Goal: Task Accomplishment & Management: Manage account settings

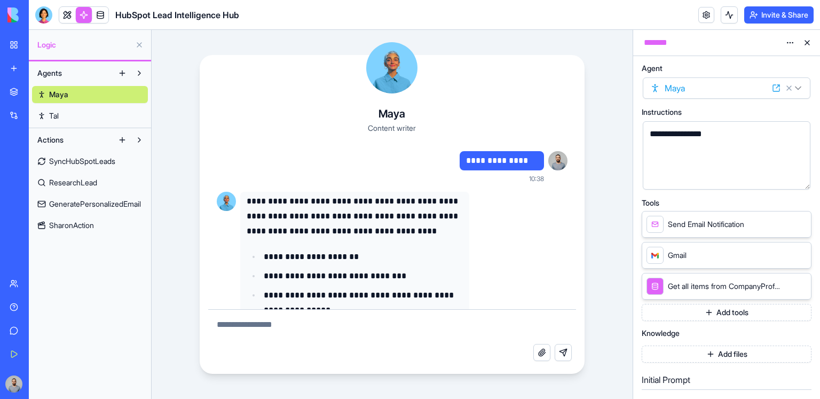
scroll to position [76, 0]
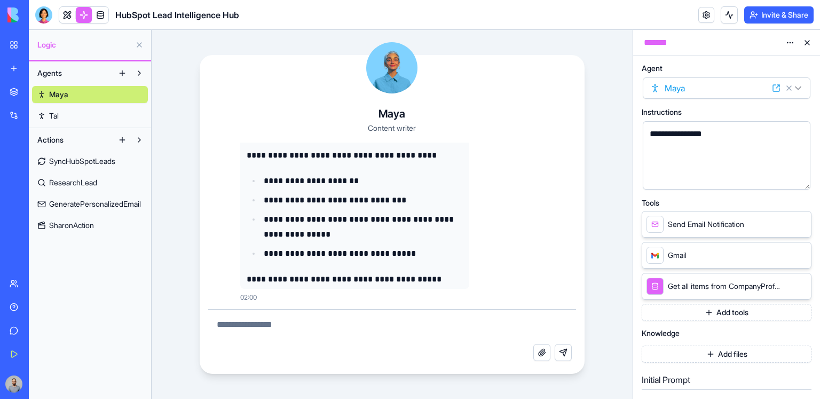
click at [20, 70] on link "New app" at bounding box center [24, 68] width 43 height 21
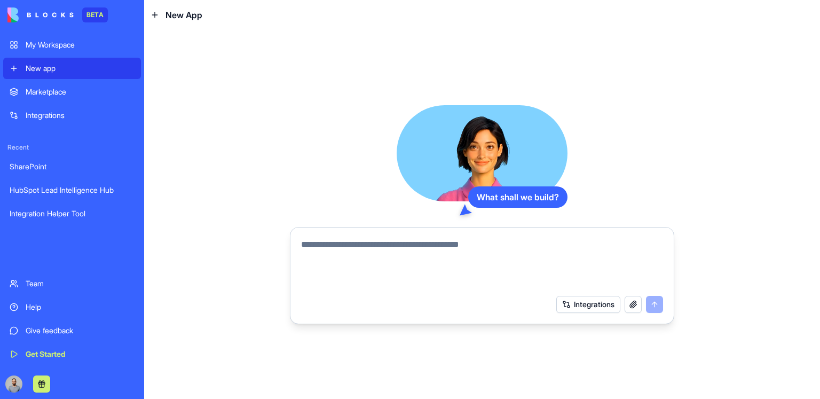
click at [438, 254] on textarea at bounding box center [482, 263] width 362 height 51
click at [423, 247] on textarea at bounding box center [482, 263] width 362 height 51
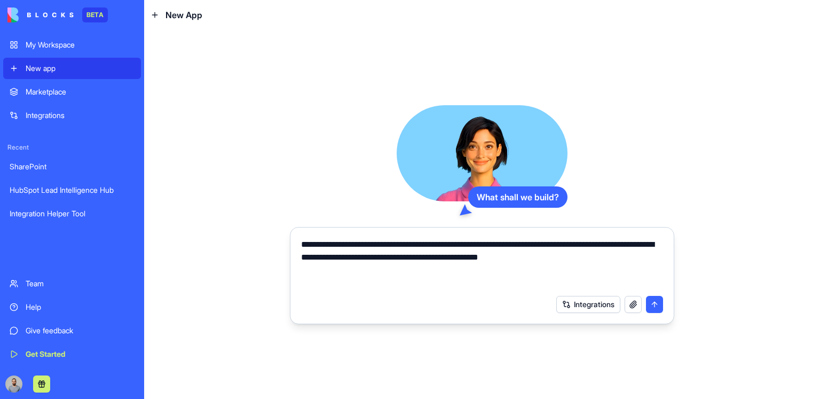
type textarea "**********"
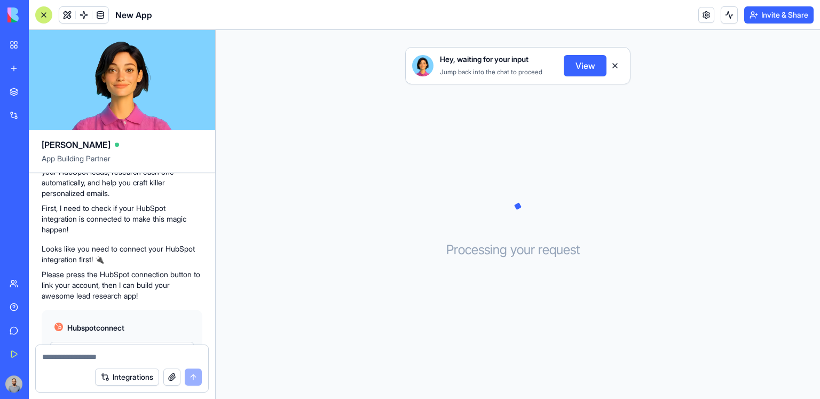
scroll to position [225, 0]
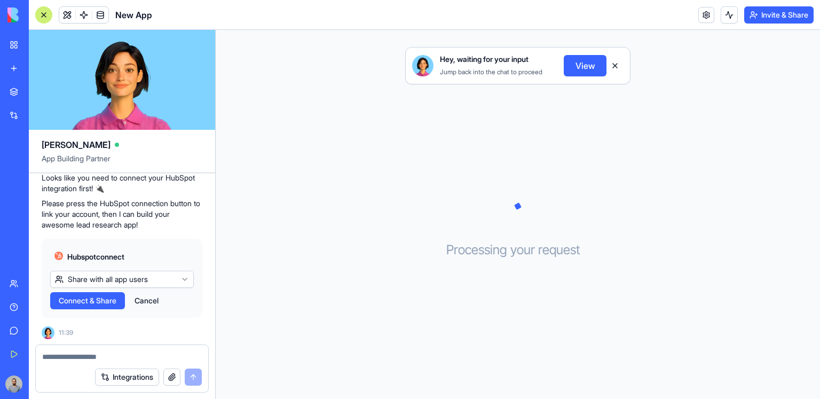
click at [121, 372] on button "Integrations" at bounding box center [127, 376] width 64 height 17
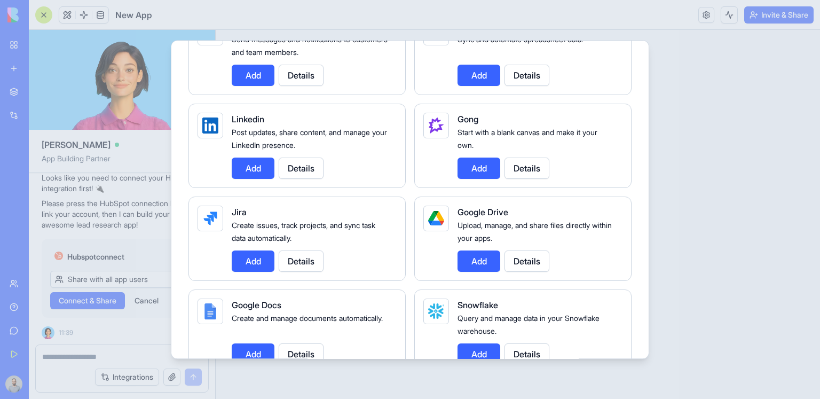
scroll to position [277, 0]
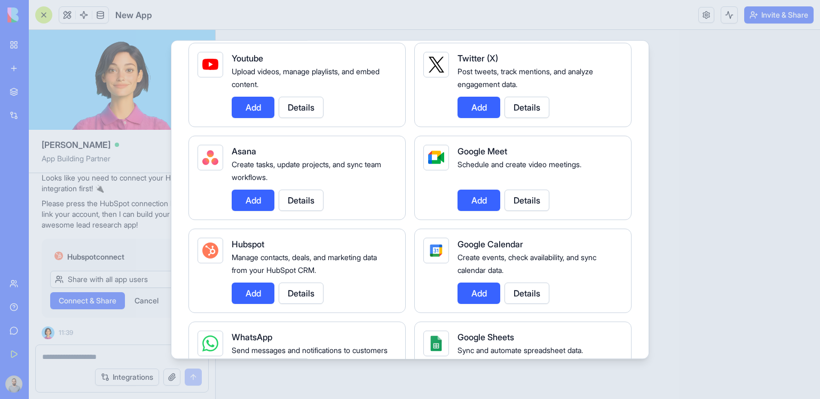
click at [745, 143] on div at bounding box center [410, 199] width 820 height 399
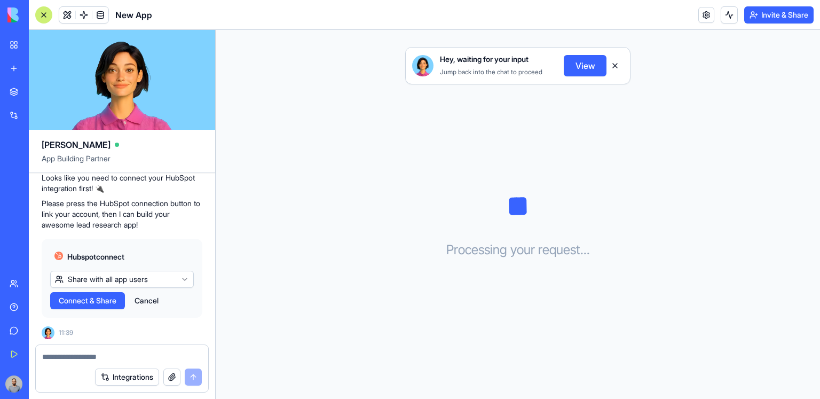
click at [115, 298] on span "Connect & Share" at bounding box center [88, 300] width 58 height 11
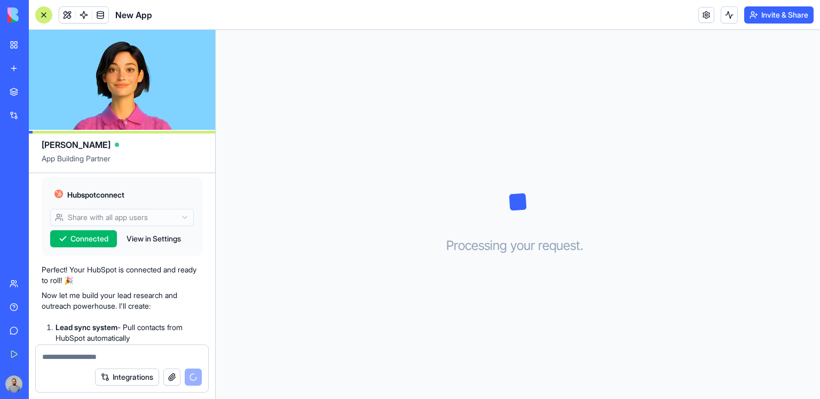
scroll to position [459, 0]
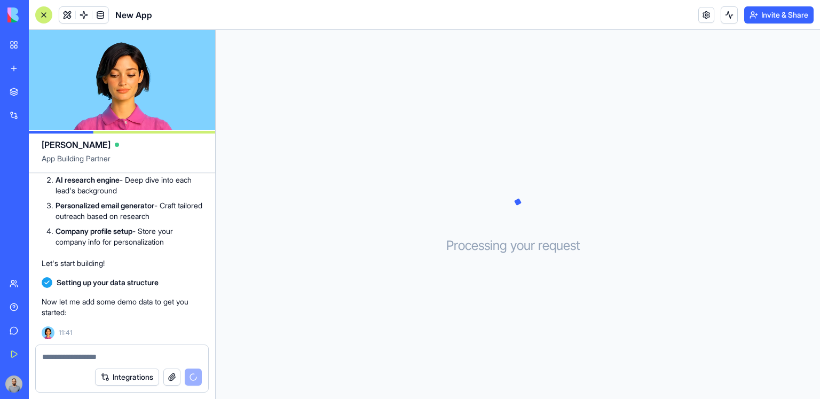
click at [64, 281] on span "Setting up your data structure" at bounding box center [108, 282] width 102 height 11
drag, startPoint x: 64, startPoint y: 281, endPoint x: 152, endPoint y: 285, distance: 88.1
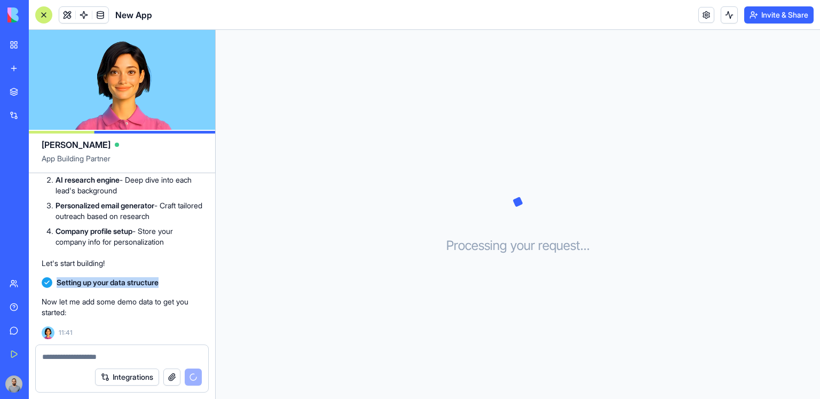
click at [152, 285] on span "Setting up your data structure" at bounding box center [108, 282] width 102 height 11
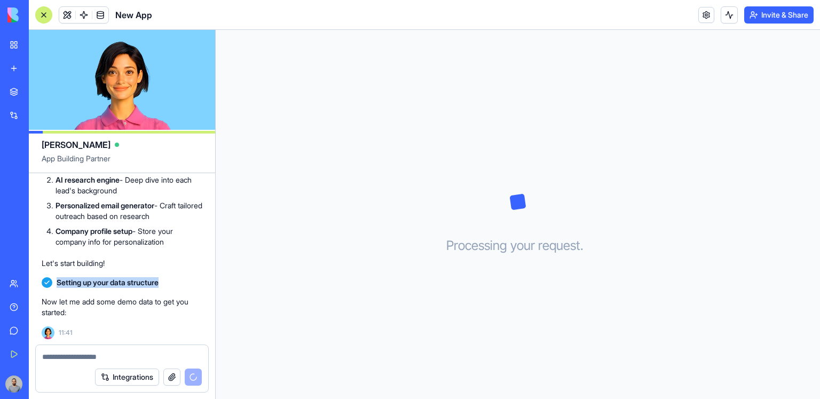
click at [157, 187] on li "AI research engine - Deep dive into each lead's background" at bounding box center [128, 184] width 147 height 21
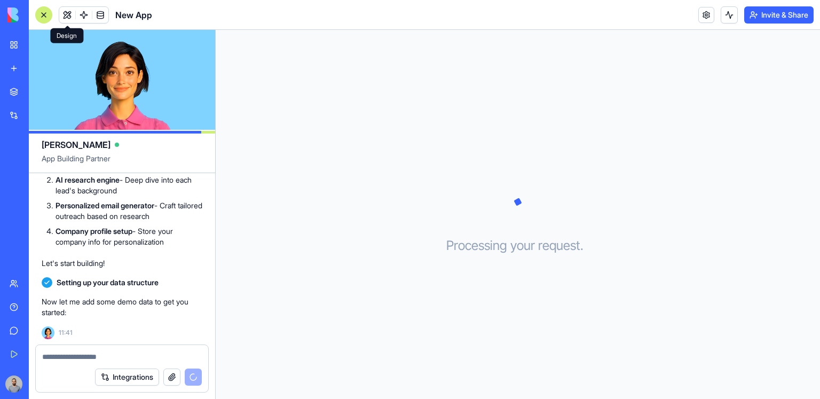
scroll to position [489, 0]
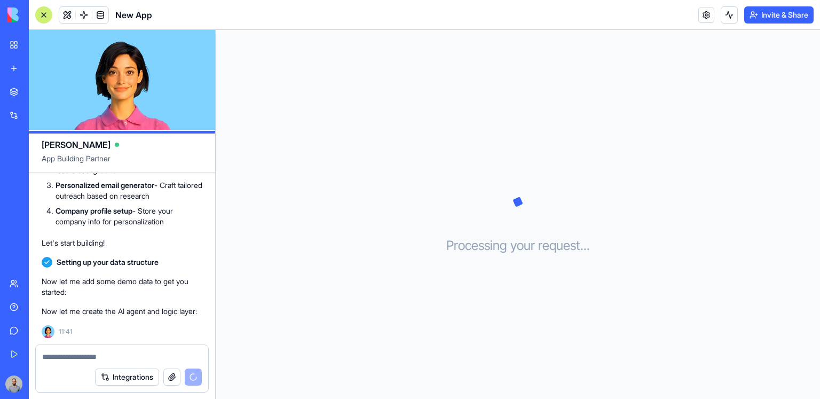
click at [100, 20] on span at bounding box center [100, 15] width 30 height 30
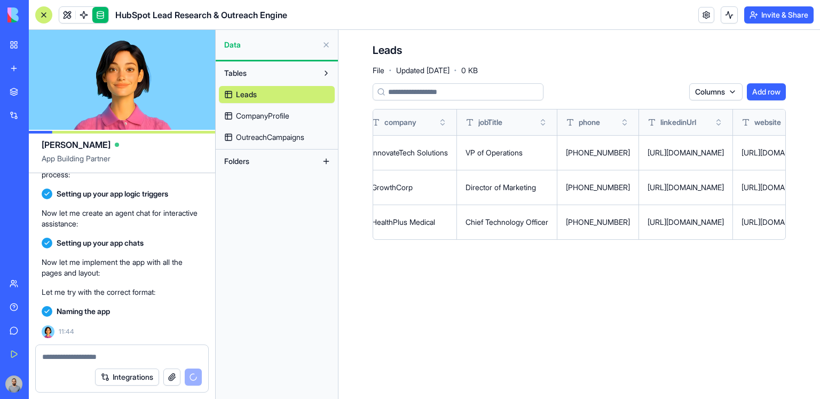
scroll to position [0, 578]
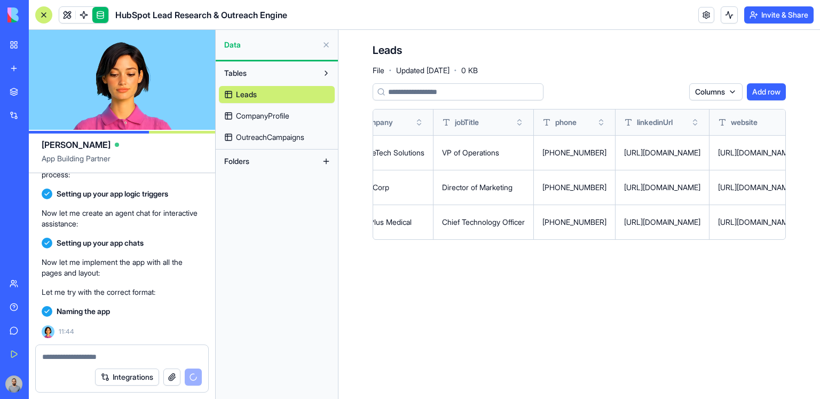
click at [289, 118] on span "CompanyProfile" at bounding box center [262, 115] width 53 height 11
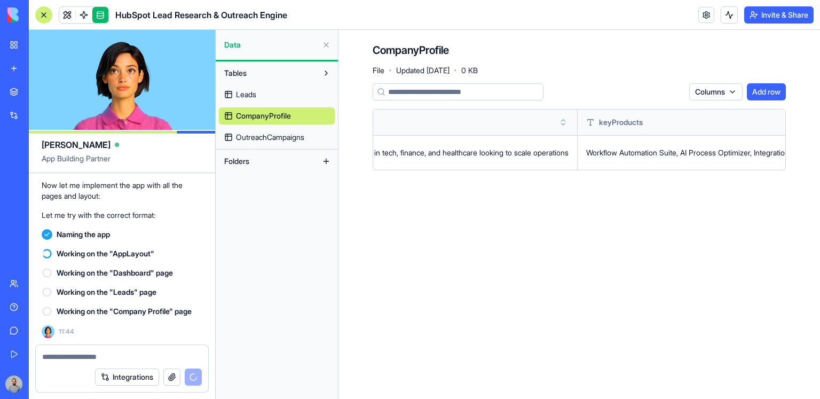
scroll to position [0, 1036]
click at [280, 138] on span "OutreachCampaigns" at bounding box center [270, 137] width 68 height 11
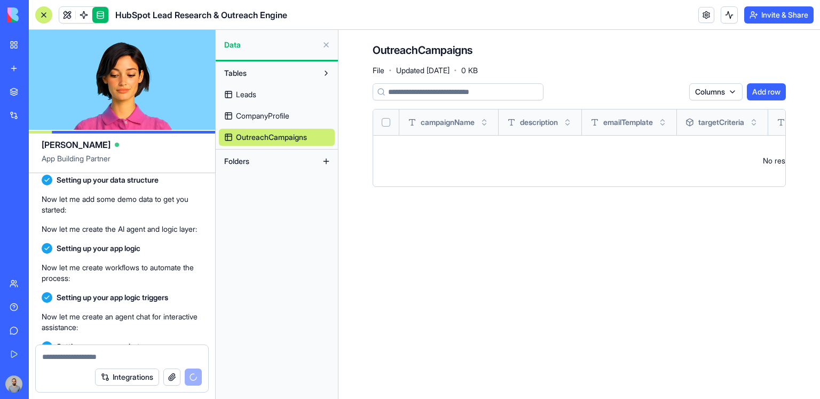
scroll to position [558, 0]
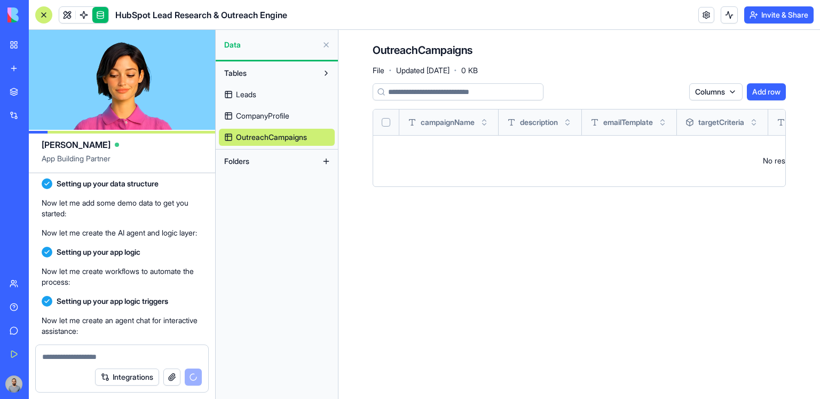
click at [71, 186] on span "Setting up your data structure" at bounding box center [108, 183] width 102 height 11
drag, startPoint x: 71, startPoint y: 186, endPoint x: 167, endPoint y: 186, distance: 96.0
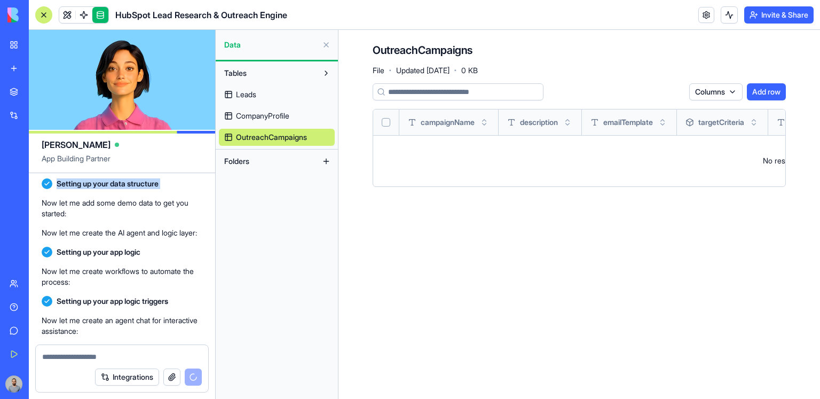
click at [167, 186] on div "Setting up your data structure" at bounding box center [122, 183] width 161 height 11
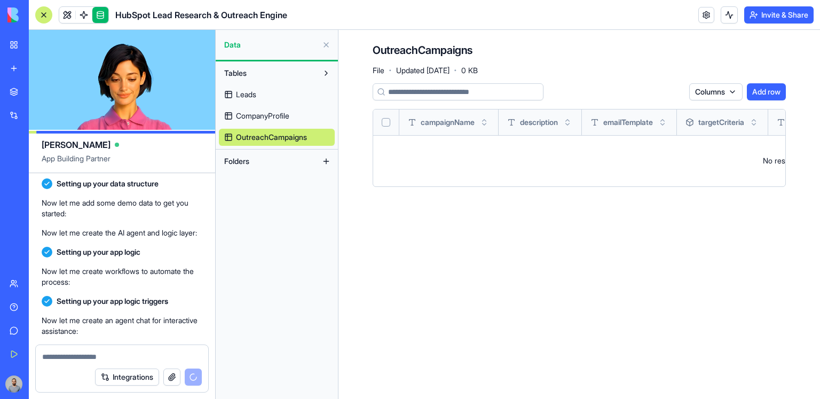
click at [75, 257] on span "Setting up your app logic" at bounding box center [99, 252] width 84 height 11
drag, startPoint x: 75, startPoint y: 267, endPoint x: 124, endPoint y: 265, distance: 49.7
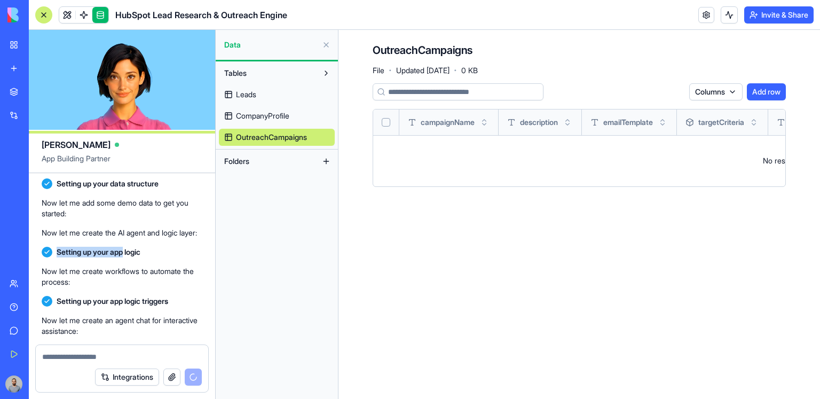
click at [124, 257] on span "Setting up your app logic" at bounding box center [99, 252] width 84 height 11
click at [85, 16] on span at bounding box center [84, 15] width 30 height 30
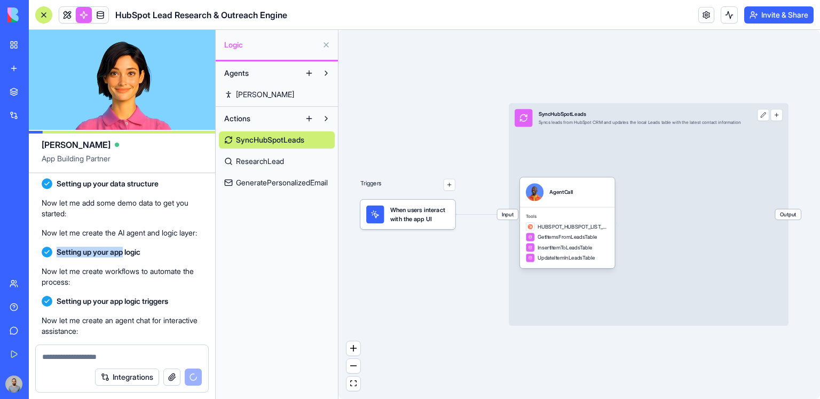
click at [284, 90] on link "Steve" at bounding box center [277, 94] width 116 height 17
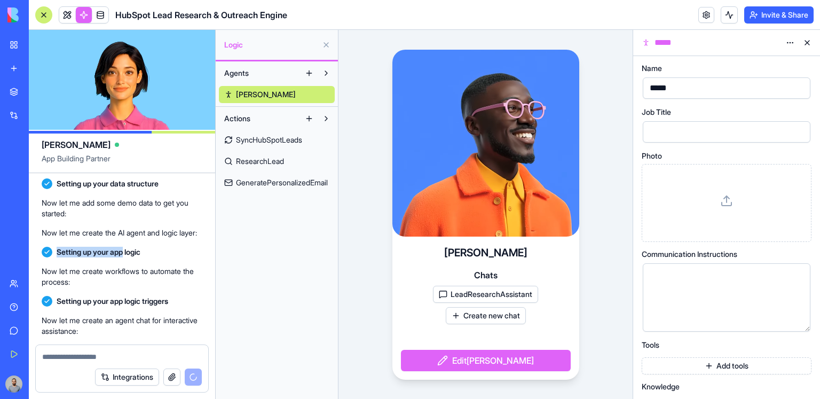
click at [804, 42] on button at bounding box center [806, 42] width 17 height 17
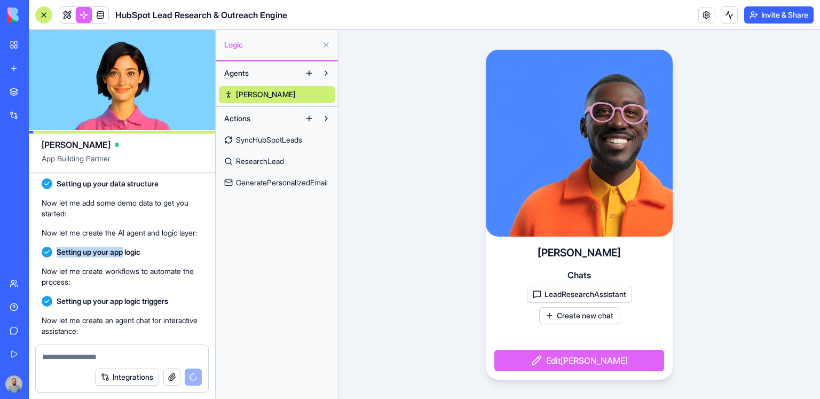
click at [260, 139] on span "SyncHubSpotLeads" at bounding box center [269, 139] width 66 height 11
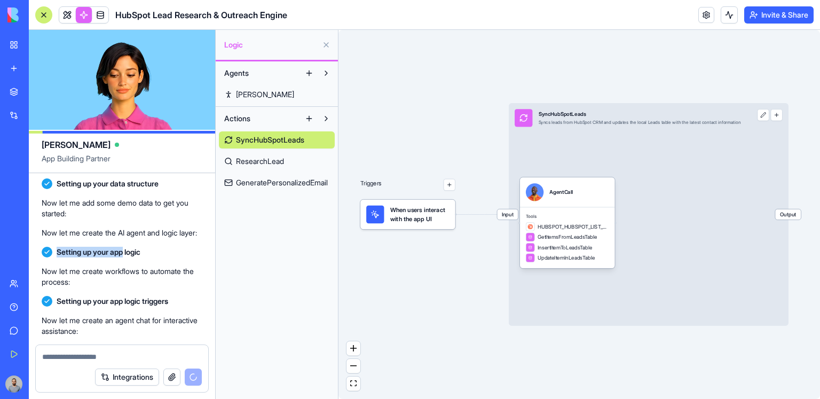
click at [262, 98] on link "Steve" at bounding box center [277, 94] width 116 height 17
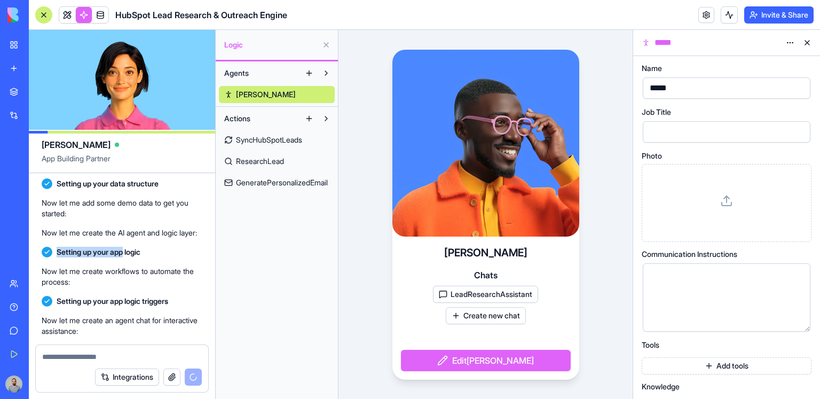
click at [810, 43] on button at bounding box center [806, 42] width 17 height 17
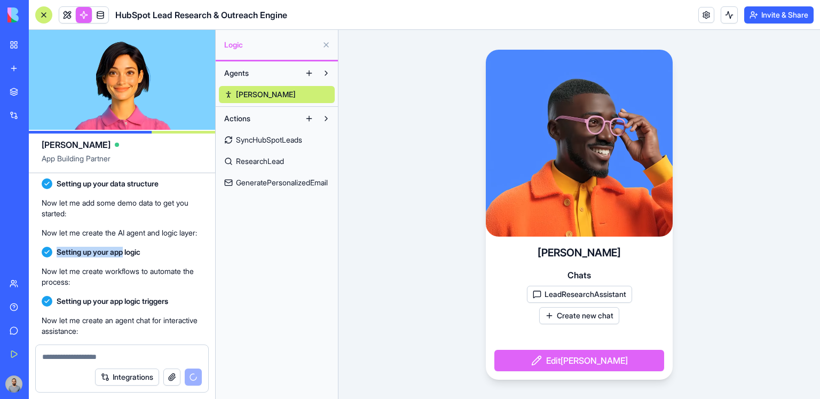
click at [271, 135] on span "SyncHubSpotLeads" at bounding box center [269, 139] width 66 height 11
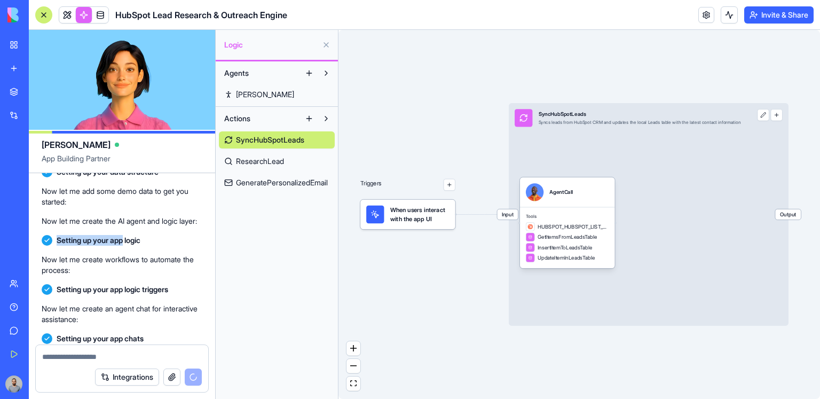
scroll to position [587, 0]
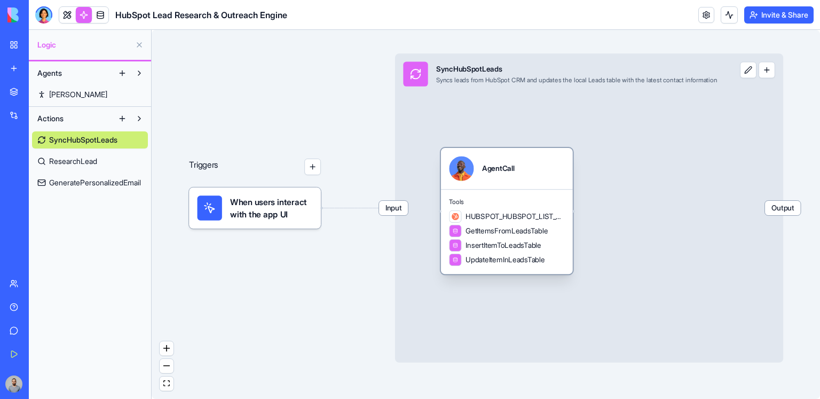
drag, startPoint x: 498, startPoint y: 210, endPoint x: 528, endPoint y: 201, distance: 31.1
click at [528, 201] on span "Tools" at bounding box center [506, 202] width 115 height 8
click at [516, 193] on div "Tools HUBSPOT_HUBSPOT_LIST_CONTACTS GetItemsFromLeadsTable InsertItemToLeadsTab…" at bounding box center [507, 231] width 132 height 85
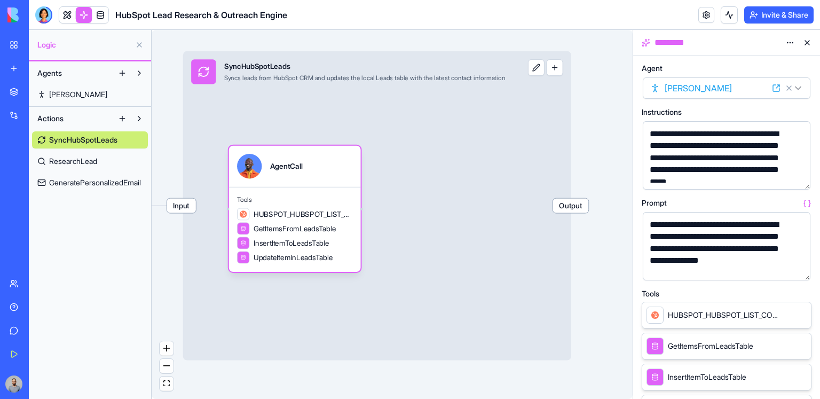
click at [797, 269] on button "button" at bounding box center [799, 269] width 17 height 17
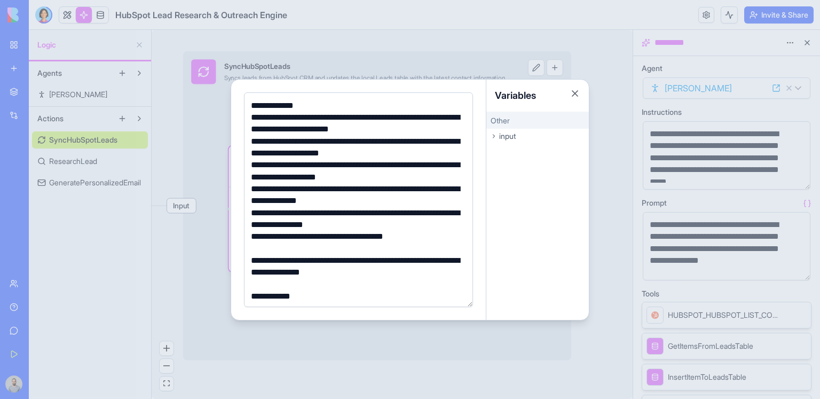
scroll to position [85, 0]
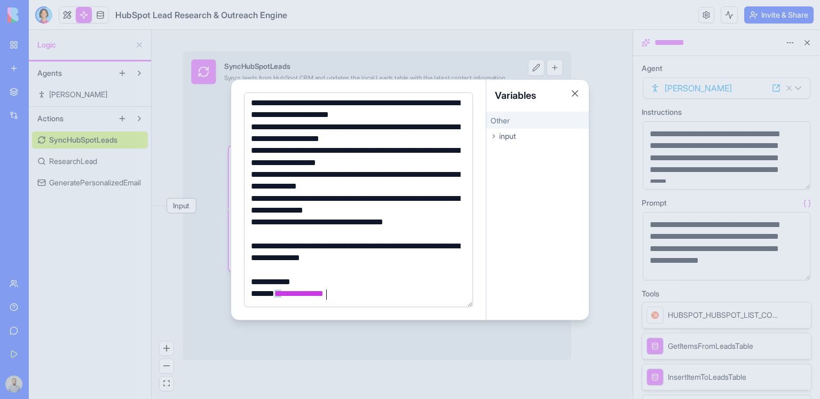
click at [625, 182] on div at bounding box center [410, 199] width 820 height 399
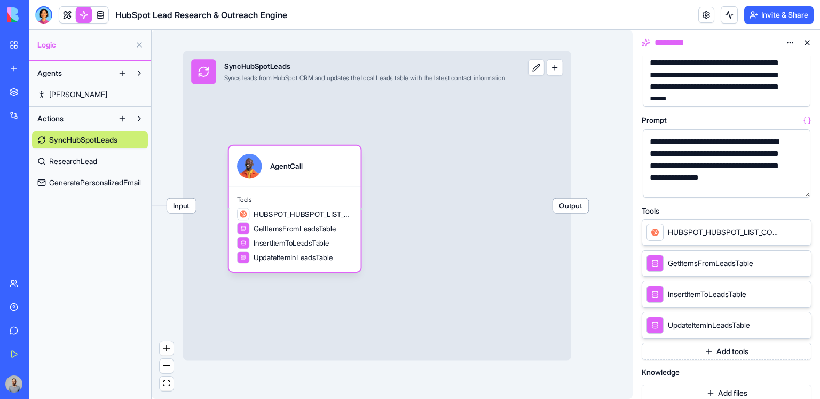
scroll to position [119, 0]
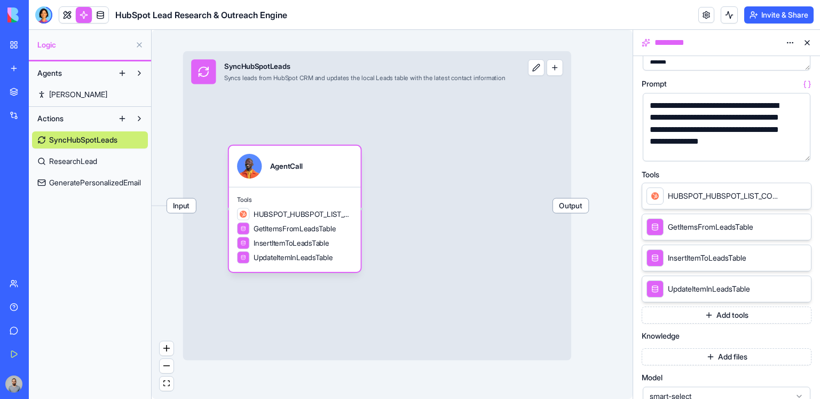
click at [803, 153] on button "button" at bounding box center [799, 150] width 17 height 17
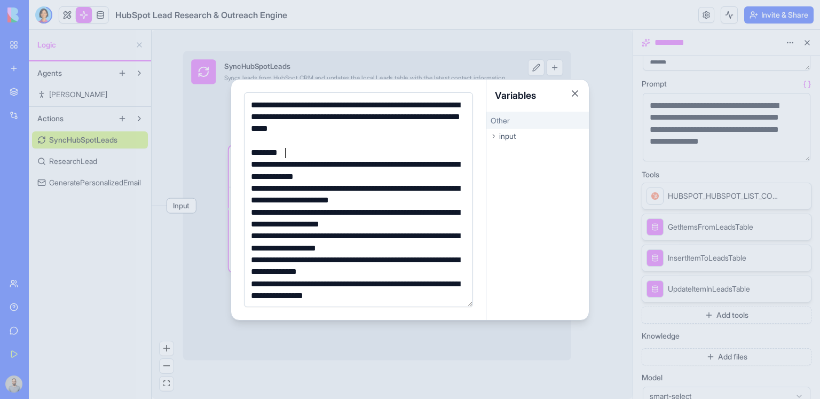
click at [340, 148] on div "********" at bounding box center [357, 153] width 219 height 12
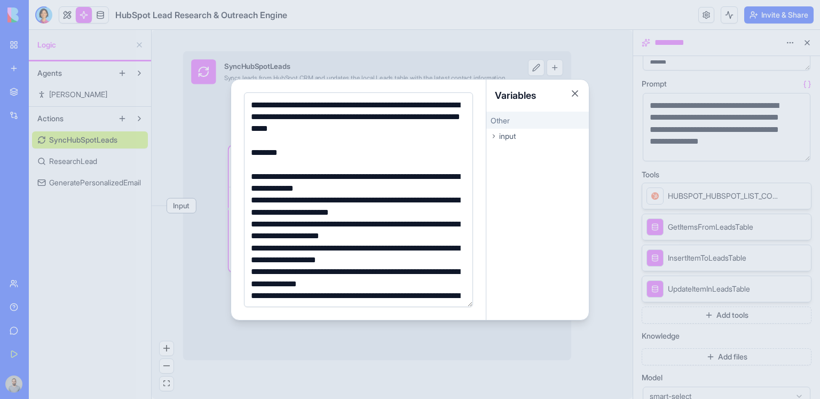
click at [634, 170] on div at bounding box center [410, 199] width 820 height 399
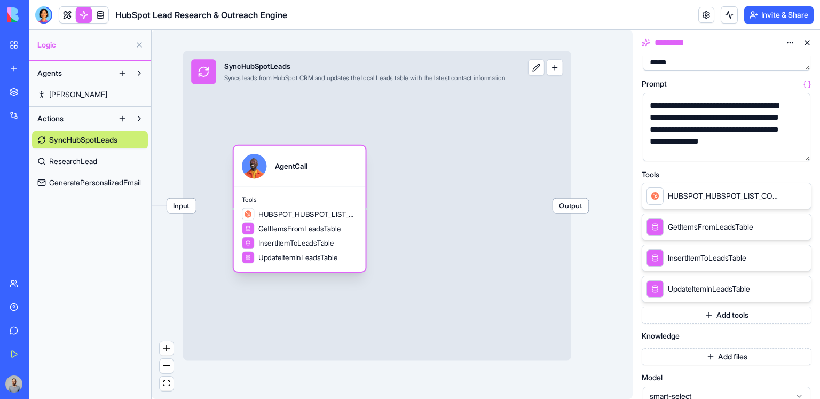
drag, startPoint x: 312, startPoint y: 189, endPoint x: 325, endPoint y: 192, distance: 13.2
click at [325, 192] on div "Tools HUBSPOT_HUBSPOT_LIST_CONTACTS GetItemsFromLeadsTable InsertItemToLeadsTab…" at bounding box center [300, 229] width 132 height 85
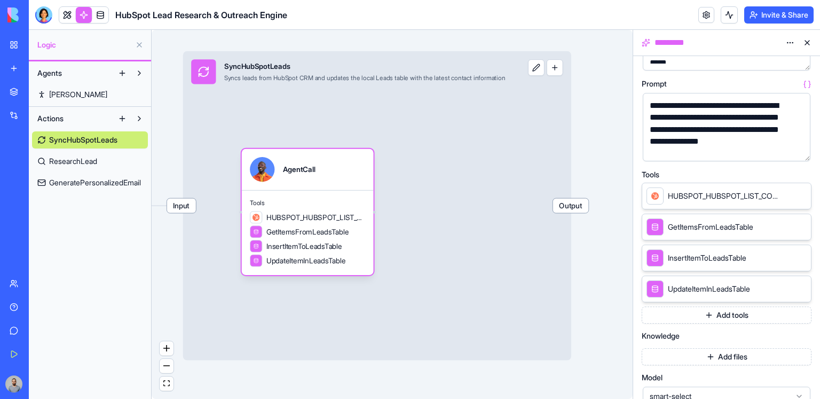
click at [801, 150] on button "button" at bounding box center [799, 150] width 17 height 17
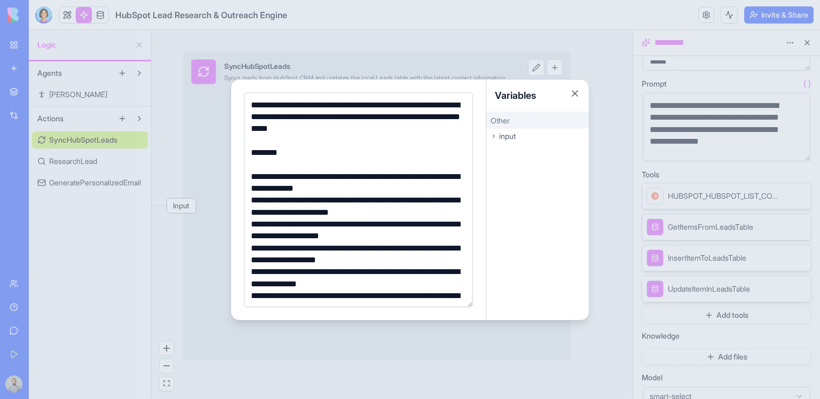
click at [638, 147] on div at bounding box center [410, 199] width 820 height 399
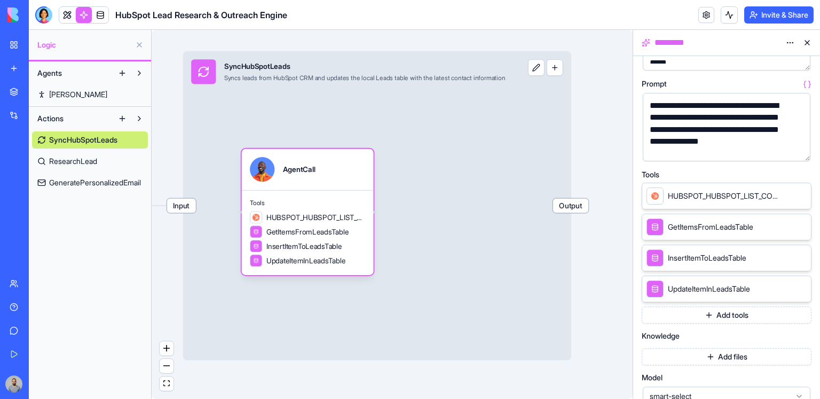
click at [804, 153] on button "button" at bounding box center [799, 150] width 17 height 17
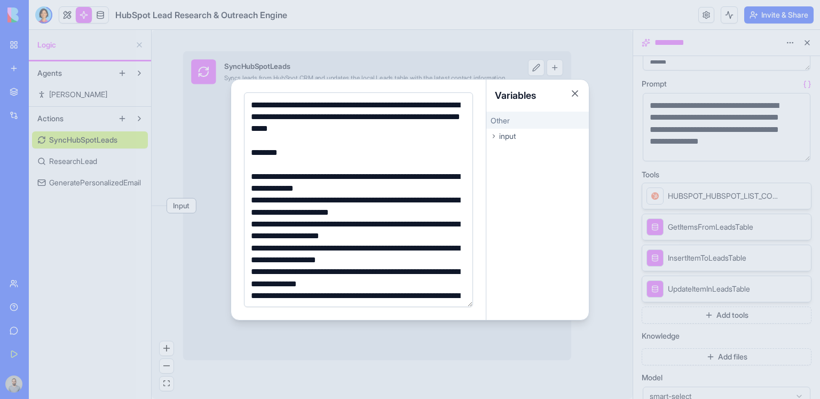
click at [684, 177] on div at bounding box center [410, 199] width 820 height 399
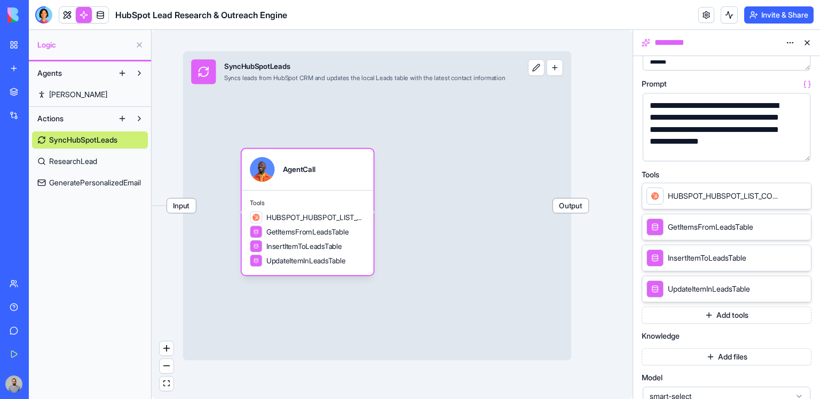
click at [728, 317] on button "Add tools" at bounding box center [726, 314] width 170 height 17
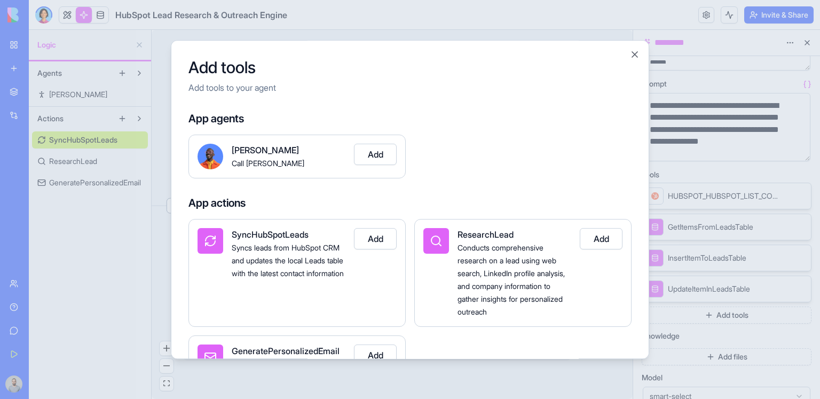
click at [744, 172] on div at bounding box center [410, 199] width 820 height 399
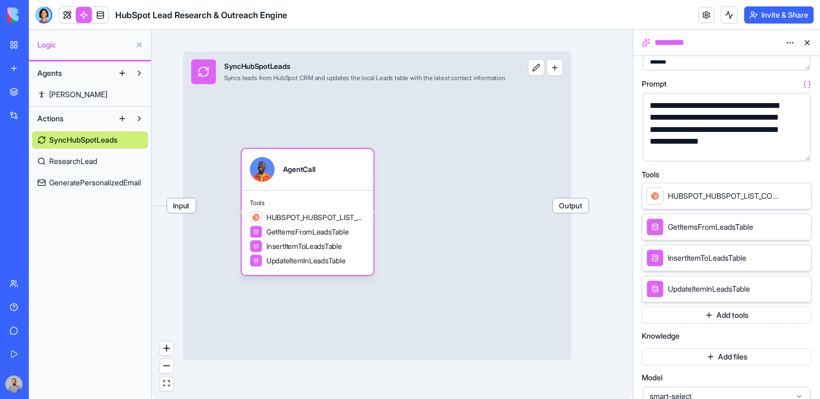
click at [722, 314] on button "Add tools" at bounding box center [726, 314] width 170 height 17
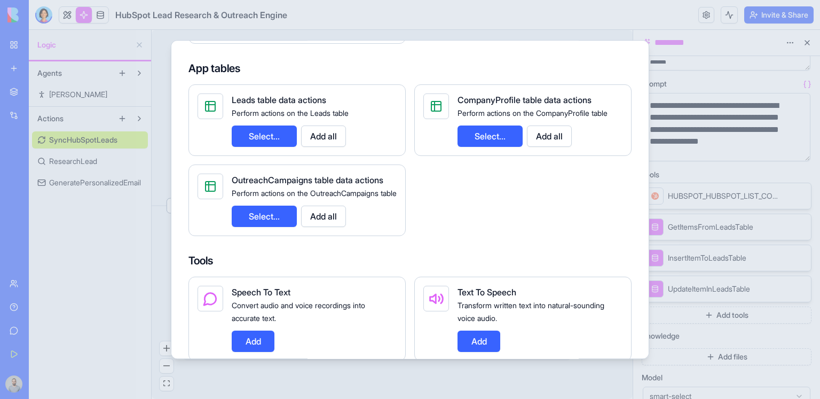
scroll to position [395, 0]
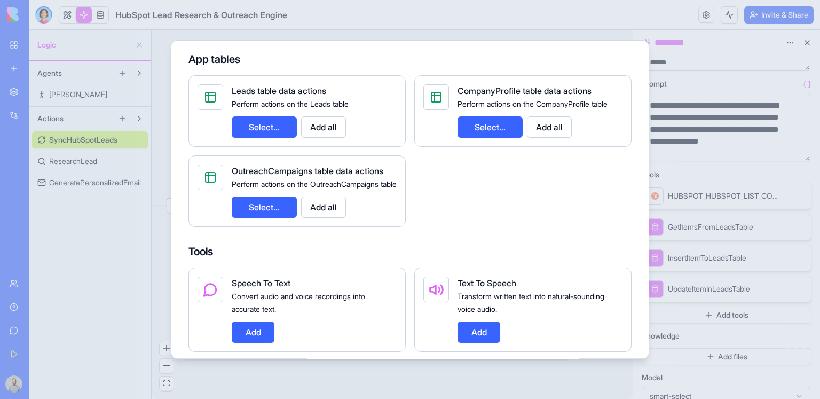
click at [515, 138] on button "Select..." at bounding box center [489, 126] width 65 height 21
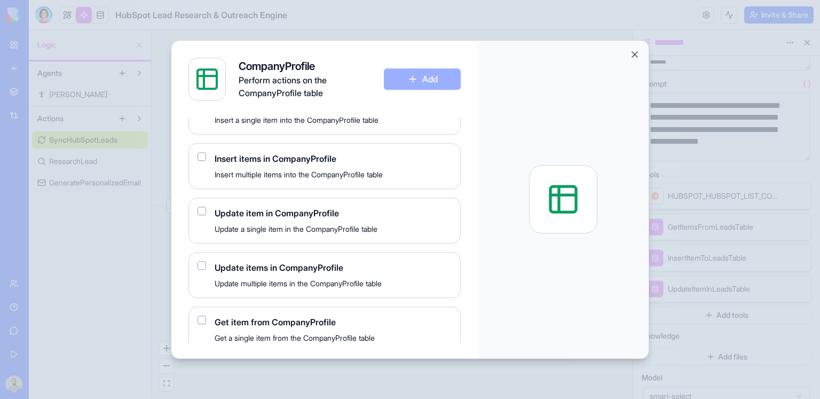
scroll to position [115, 0]
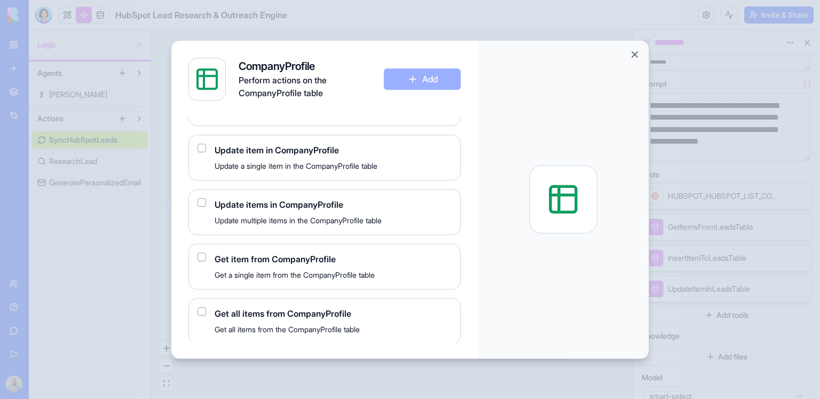
click at [269, 317] on span "Get all items from CompanyProfile" at bounding box center [333, 313] width 237 height 13
click at [201, 305] on div "Get all items from CompanyProfile Get all items from the CompanyProfile table" at bounding box center [324, 321] width 272 height 46
click at [202, 307] on button "button" at bounding box center [201, 311] width 9 height 9
click at [412, 84] on button "Add" at bounding box center [422, 78] width 77 height 21
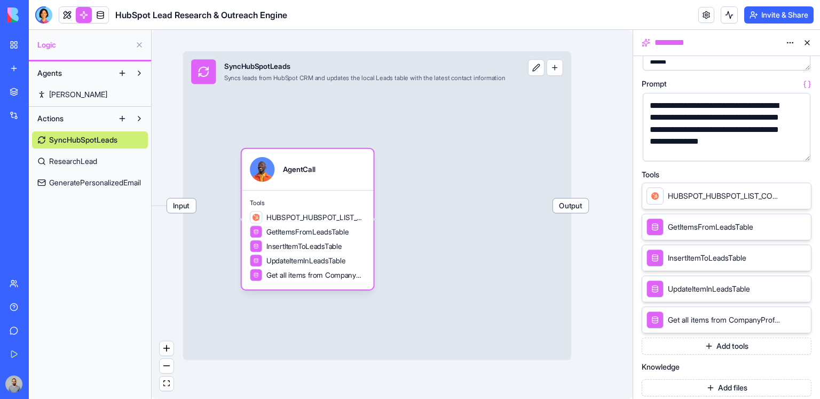
click at [753, 342] on button "Add tools" at bounding box center [726, 345] width 170 height 17
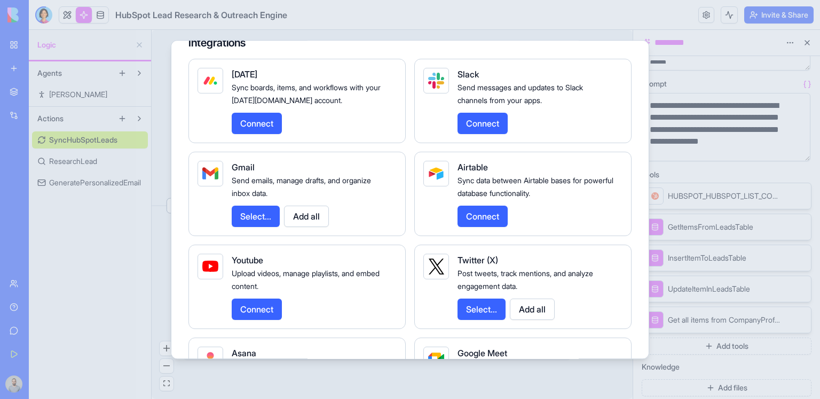
scroll to position [1297, 0]
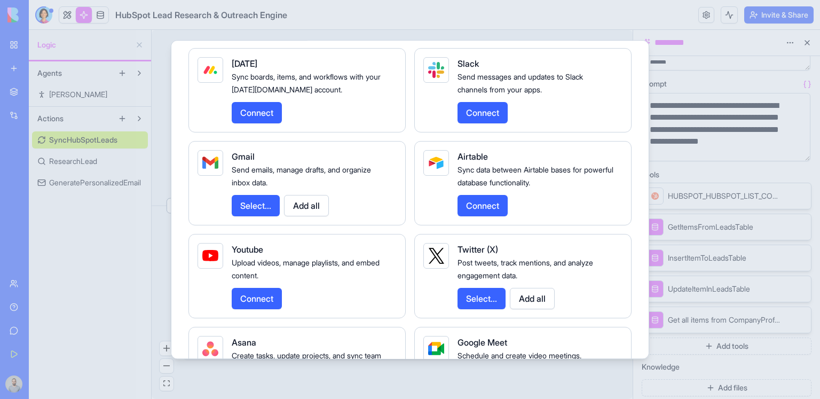
click at [269, 216] on button "Select..." at bounding box center [256, 205] width 48 height 21
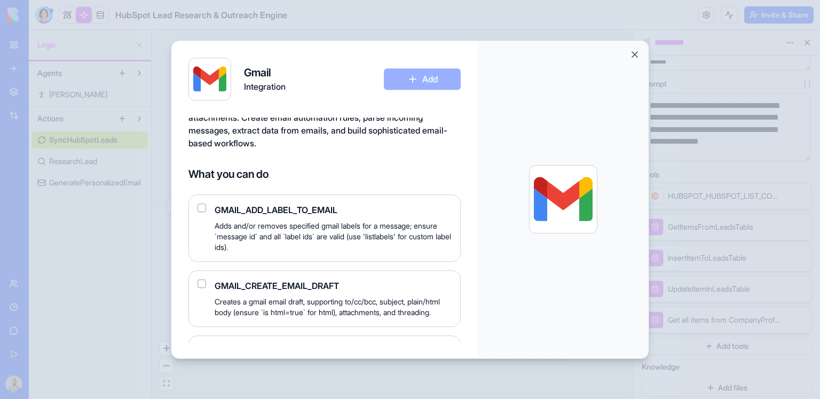
scroll to position [53, 0]
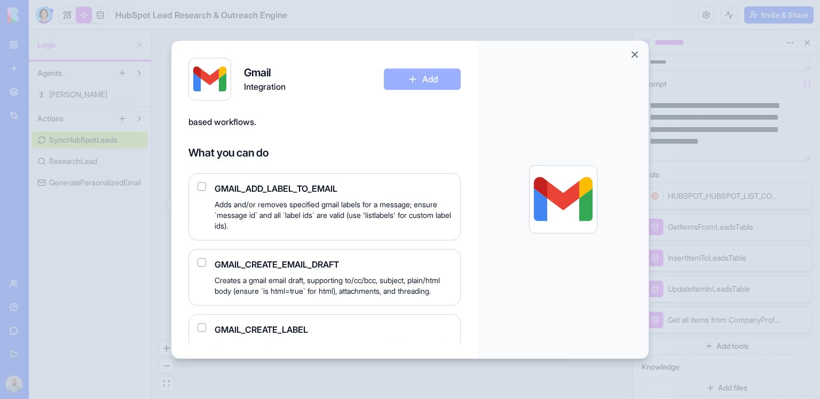
click at [197, 189] on button "button" at bounding box center [201, 186] width 9 height 9
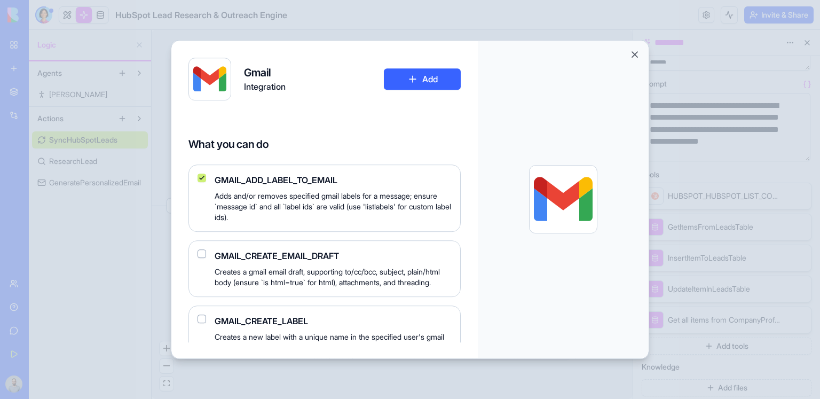
click at [200, 251] on button "button" at bounding box center [201, 253] width 9 height 9
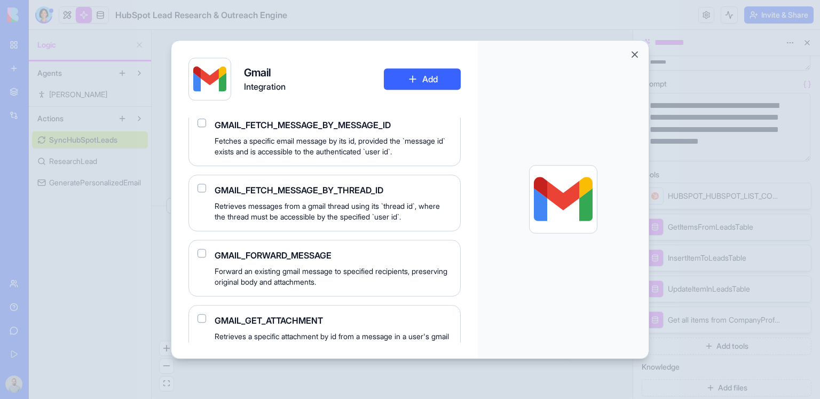
scroll to position [454, 0]
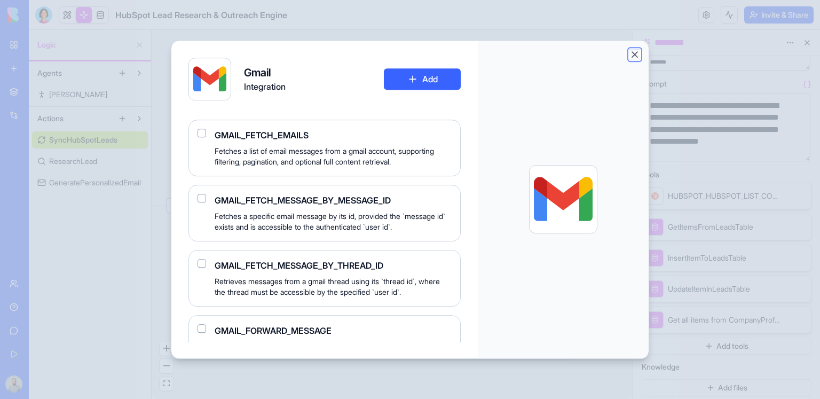
click at [636, 56] on button "Close" at bounding box center [634, 54] width 11 height 11
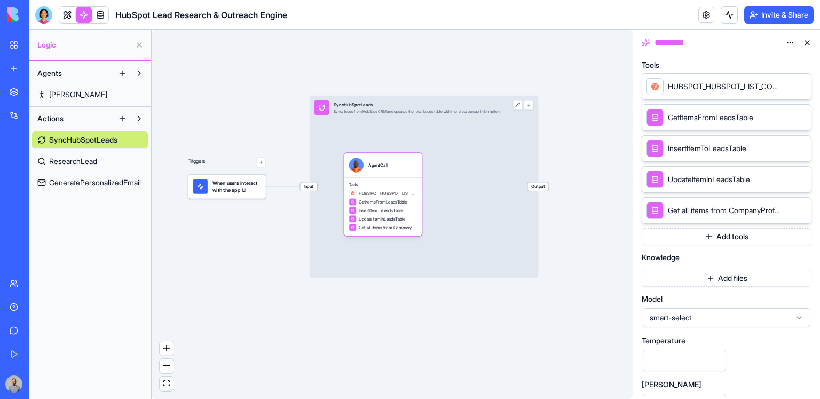
scroll to position [228, 0]
click at [798, 212] on icon at bounding box center [800, 210] width 9 height 9
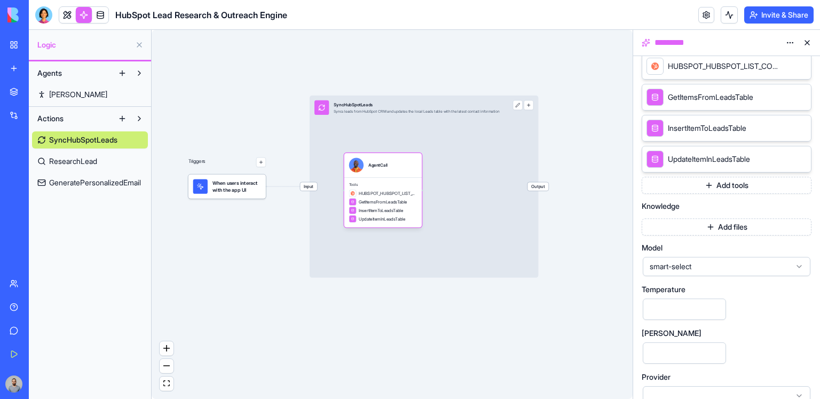
scroll to position [250, 0]
click at [736, 225] on button "Add files" at bounding box center [726, 225] width 170 height 17
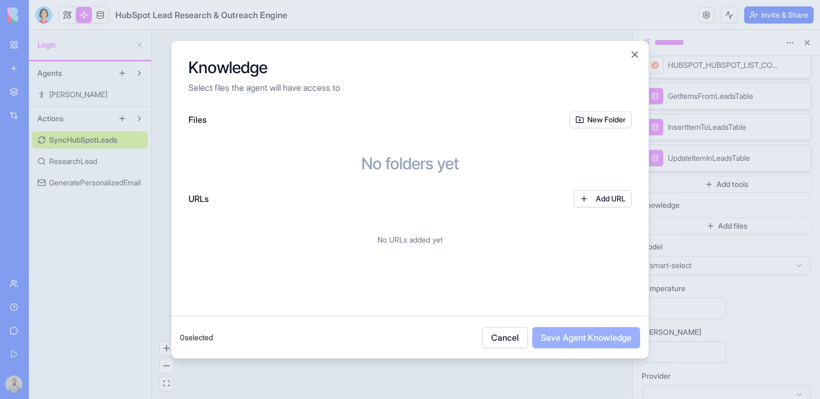
click at [732, 221] on div at bounding box center [410, 199] width 820 height 399
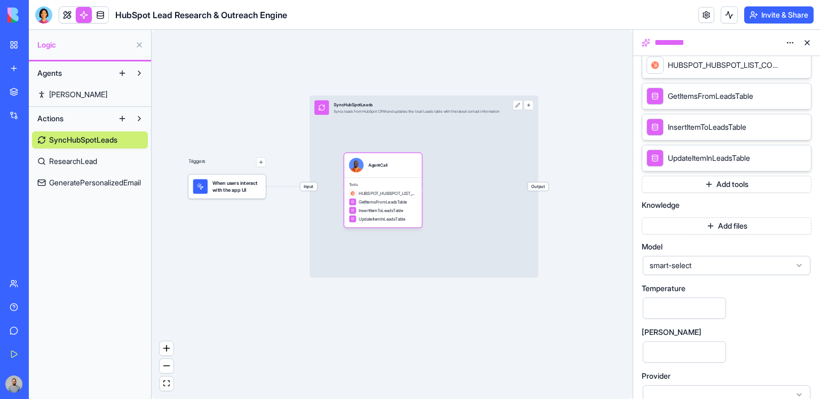
scroll to position [264, 0]
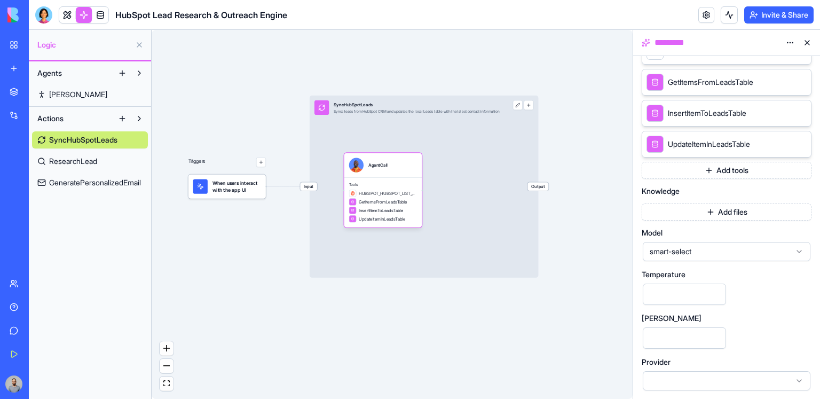
click at [713, 252] on span "smart-select" at bounding box center [719, 251] width 141 height 11
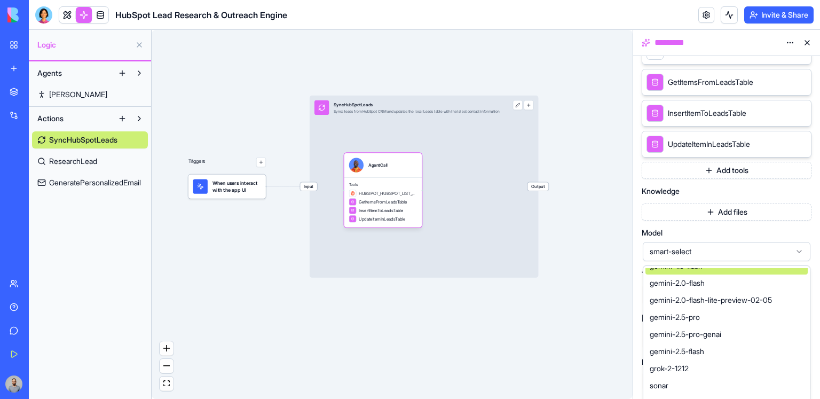
click at [759, 210] on div "**********" at bounding box center [726, 96] width 170 height 590
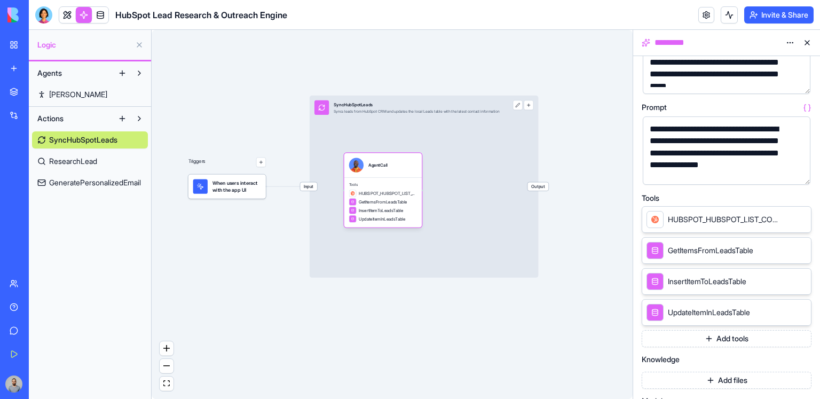
scroll to position [0, 0]
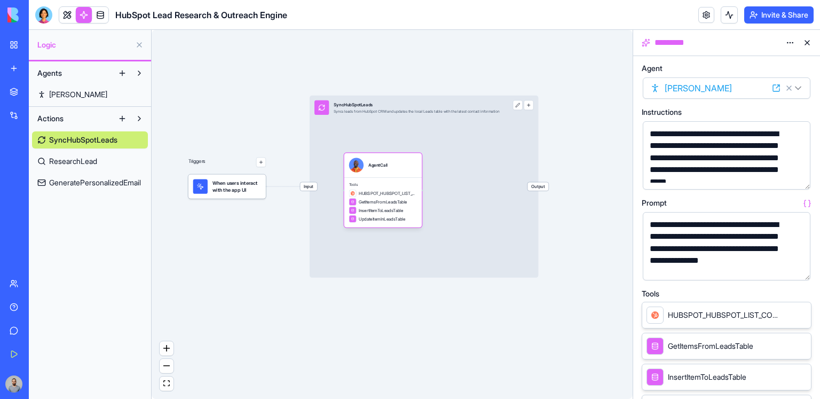
click at [84, 94] on link "Steve" at bounding box center [90, 94] width 116 height 17
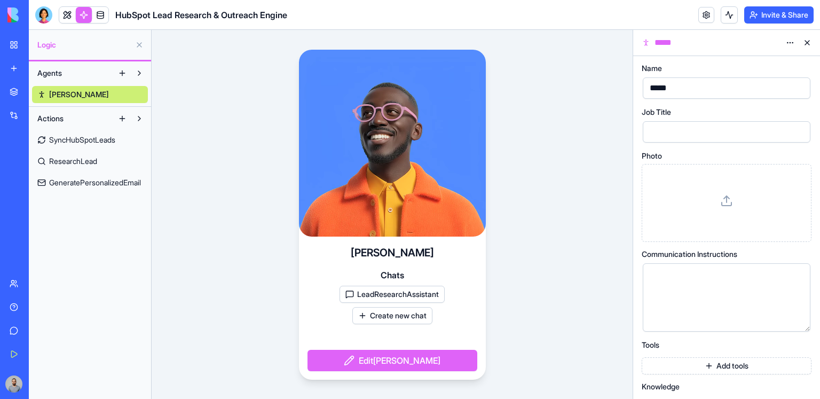
click at [425, 316] on button "Create new chat" at bounding box center [392, 315] width 80 height 17
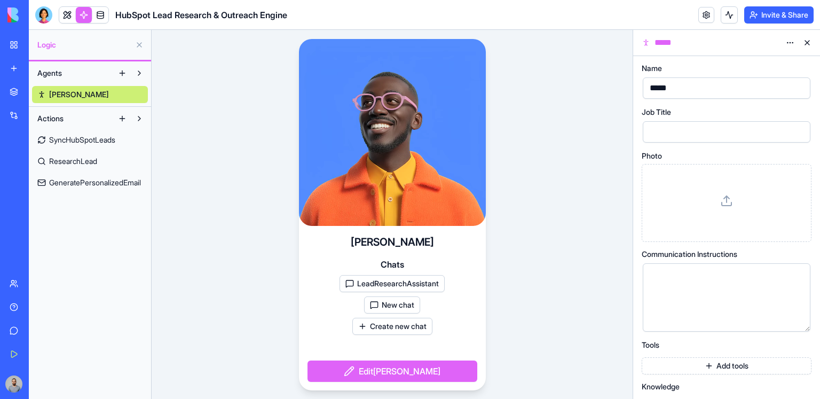
click at [409, 310] on button "New chat" at bounding box center [392, 304] width 56 height 17
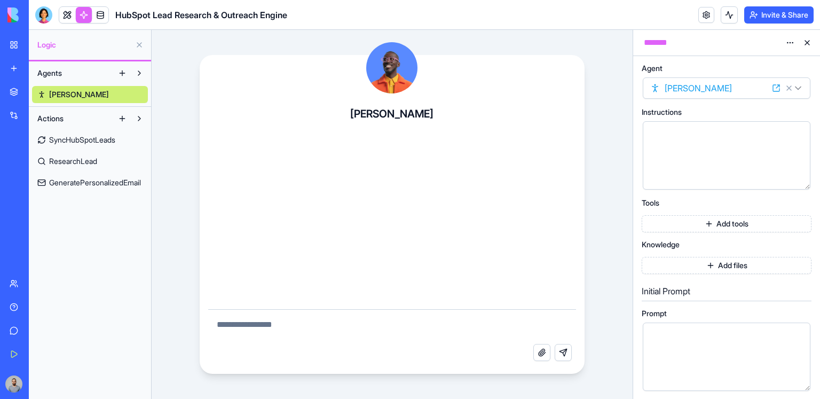
click at [396, 328] on textarea at bounding box center [392, 326] width 368 height 34
type textarea "**********"
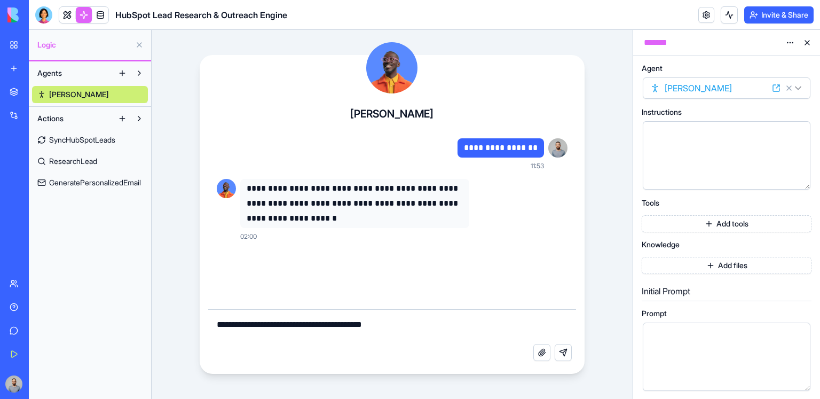
type textarea "**********"
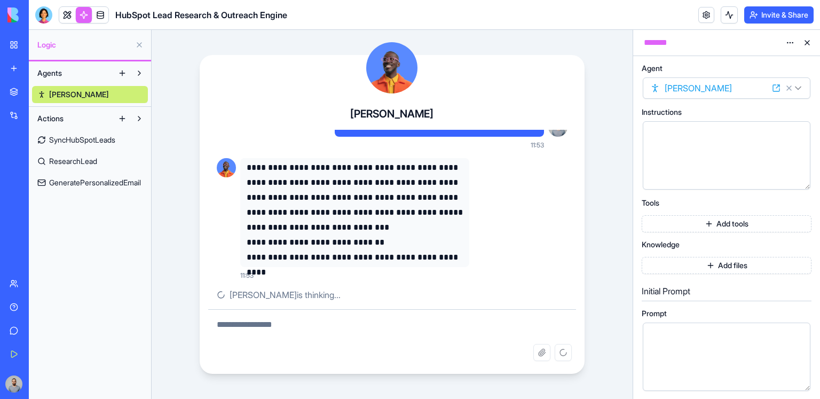
scroll to position [110, 0]
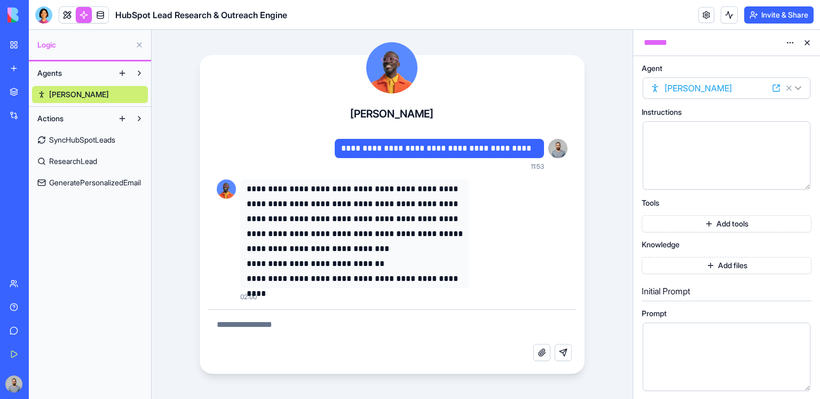
click at [687, 226] on button "Add tools" at bounding box center [726, 223] width 170 height 17
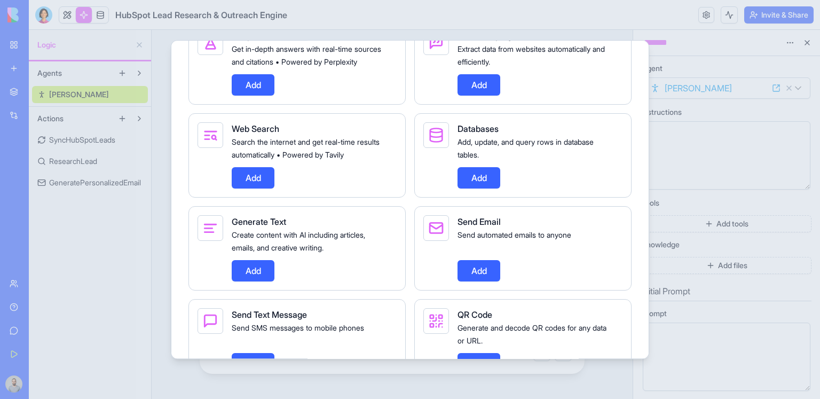
scroll to position [857, 0]
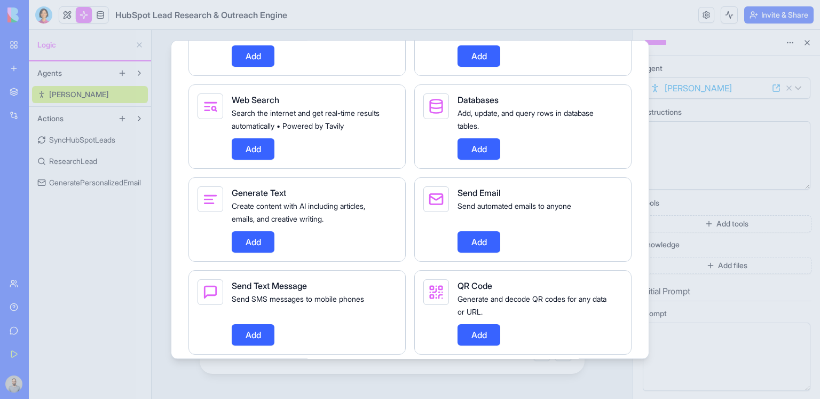
click at [483, 252] on button "Add" at bounding box center [478, 241] width 43 height 21
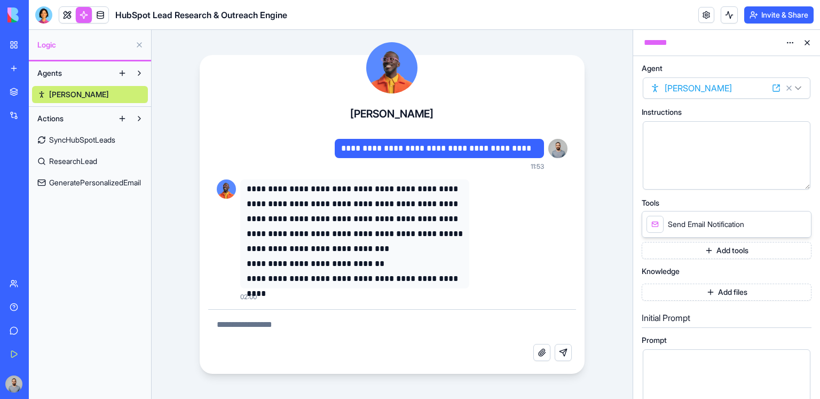
click at [420, 323] on textarea at bounding box center [392, 326] width 368 height 34
type textarea "*"
click at [658, 139] on div at bounding box center [717, 134] width 142 height 12
click at [29, 42] on div "My Workspace" at bounding box center [33, 44] width 14 height 11
click at [104, 95] on link "Steve" at bounding box center [90, 94] width 116 height 17
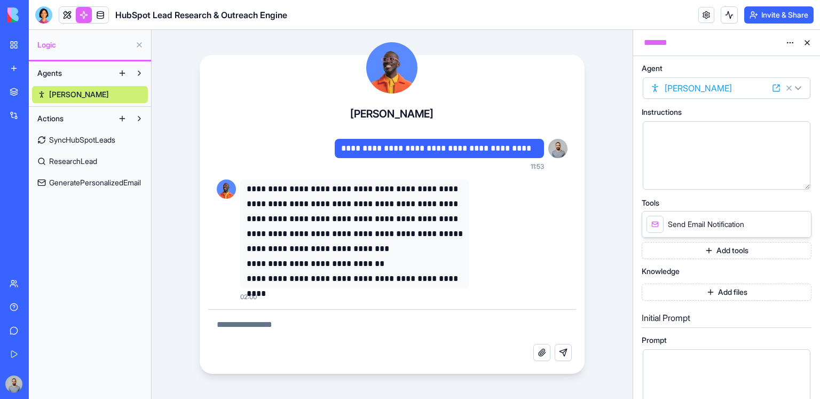
click at [102, 139] on span "SyncHubSpotLeads" at bounding box center [82, 139] width 66 height 11
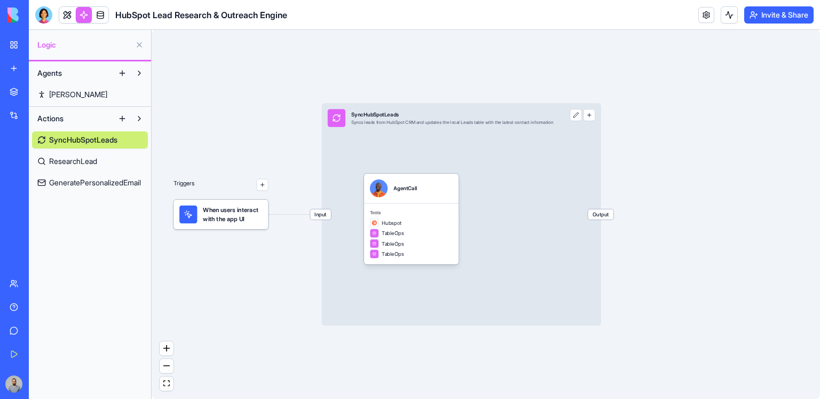
click at [98, 96] on link "Steve" at bounding box center [90, 94] width 116 height 17
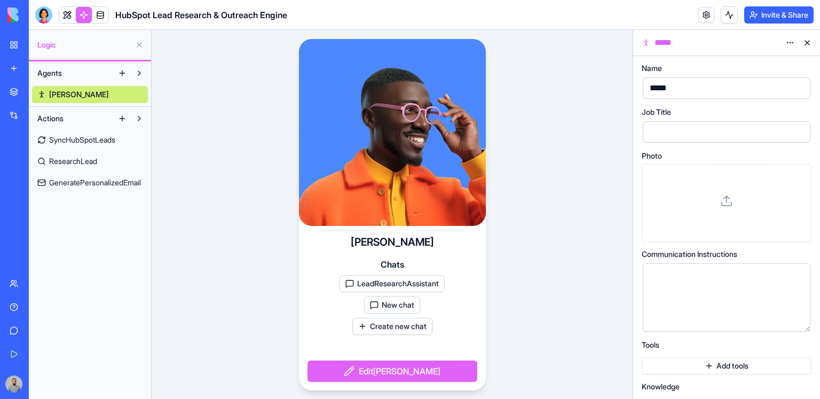
click at [403, 288] on button "LeadResearchAssistant" at bounding box center [391, 283] width 105 height 17
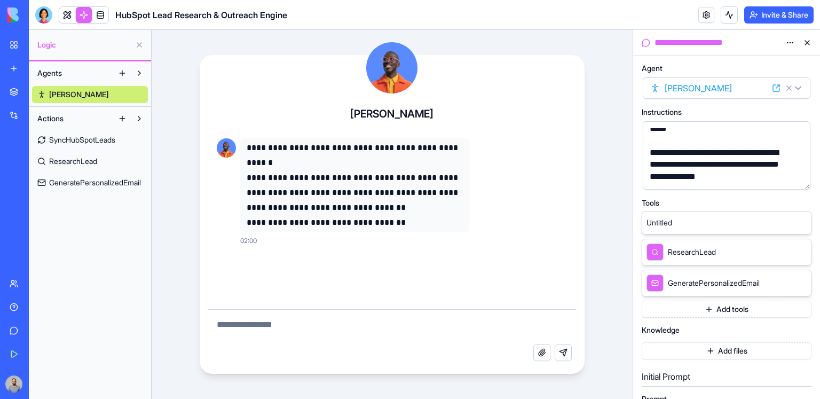
click at [92, 136] on span "SyncHubSpotLeads" at bounding box center [82, 139] width 66 height 11
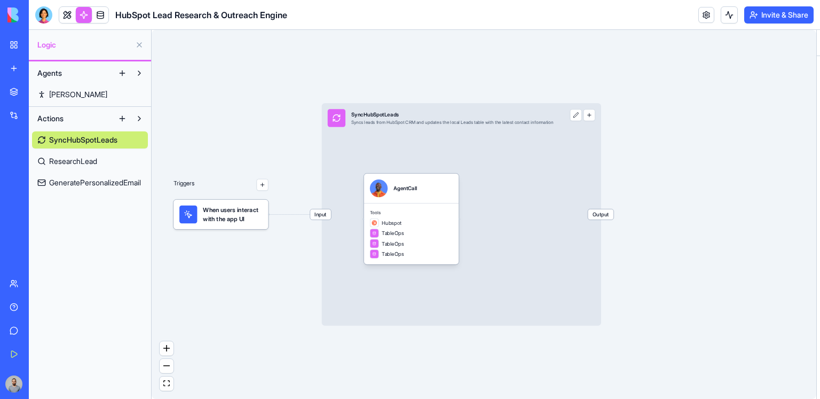
click at [92, 93] on link "Steve" at bounding box center [90, 94] width 116 height 17
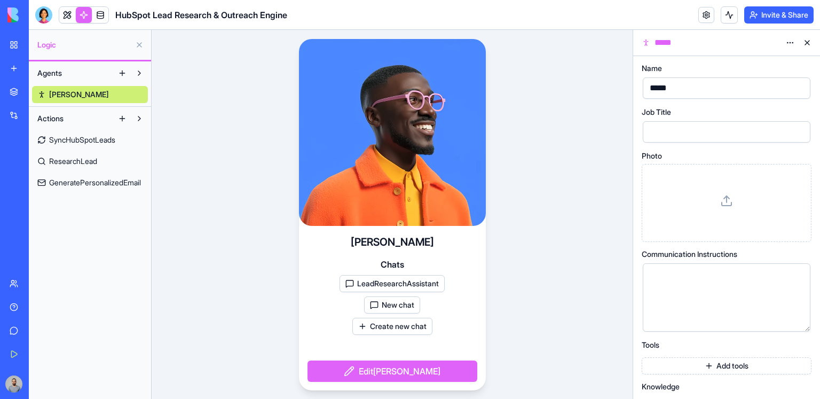
click at [411, 309] on button "New chat" at bounding box center [392, 304] width 56 height 17
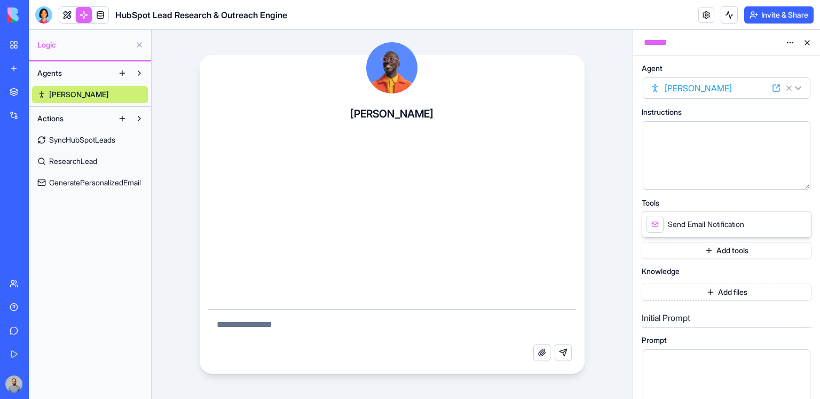
click at [376, 322] on textarea at bounding box center [392, 326] width 368 height 34
type textarea "**********"
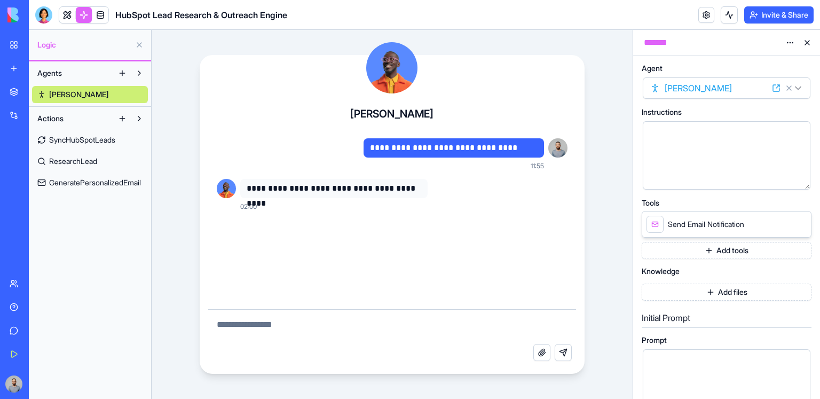
click at [757, 256] on button "Add tools" at bounding box center [726, 250] width 170 height 17
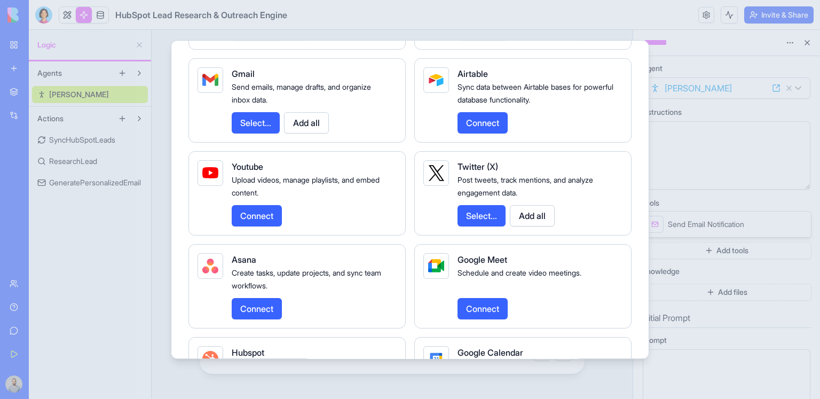
scroll to position [1397, 0]
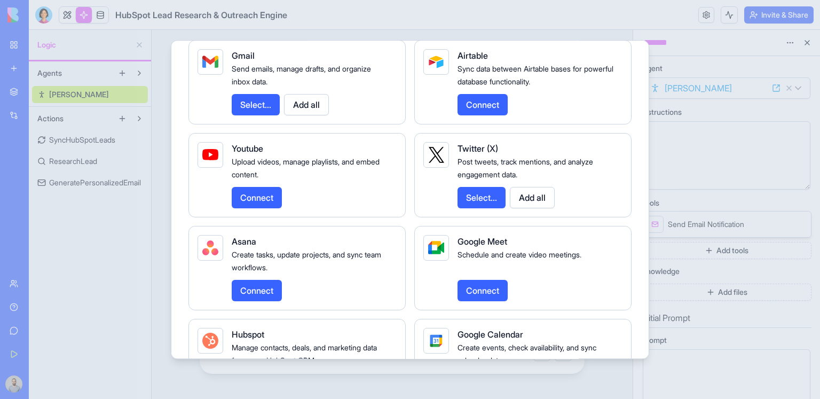
click at [320, 115] on button "Add all" at bounding box center [306, 104] width 45 height 21
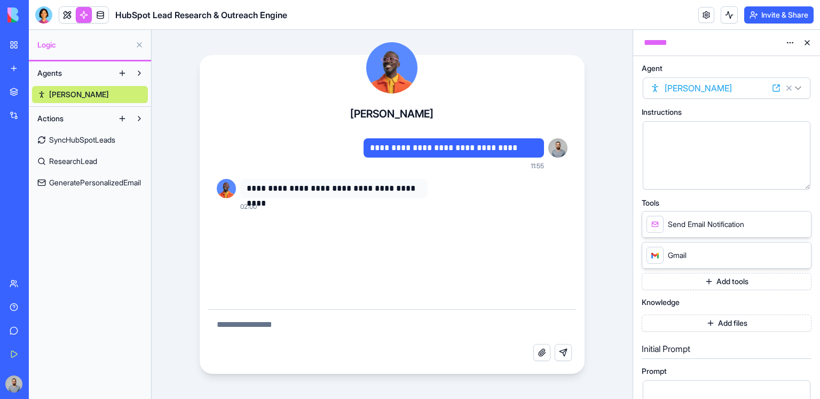
click at [681, 317] on button "Add files" at bounding box center [726, 322] width 170 height 17
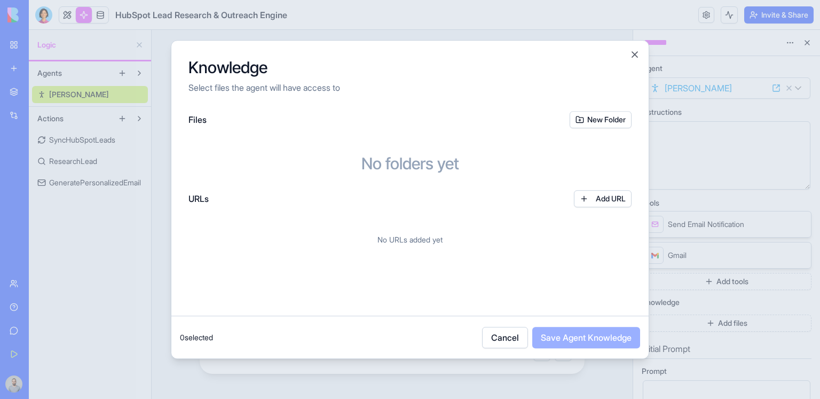
click at [703, 99] on div at bounding box center [410, 199] width 820 height 399
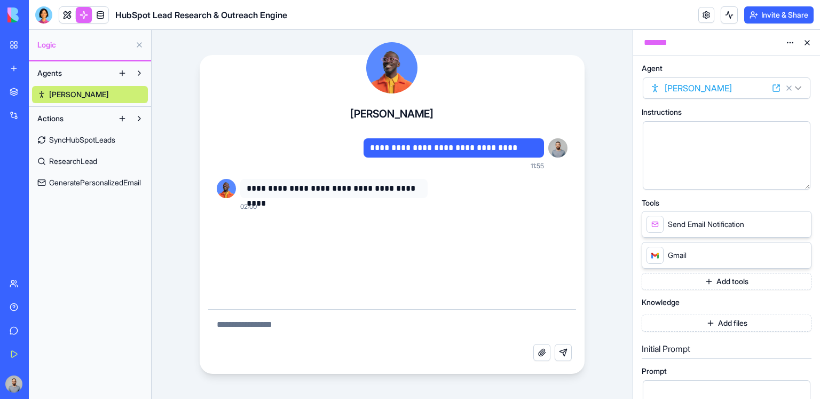
click at [340, 335] on textarea at bounding box center [392, 326] width 368 height 34
type textarea "**********"
click at [504, 335] on textarea "**********" at bounding box center [392, 326] width 368 height 34
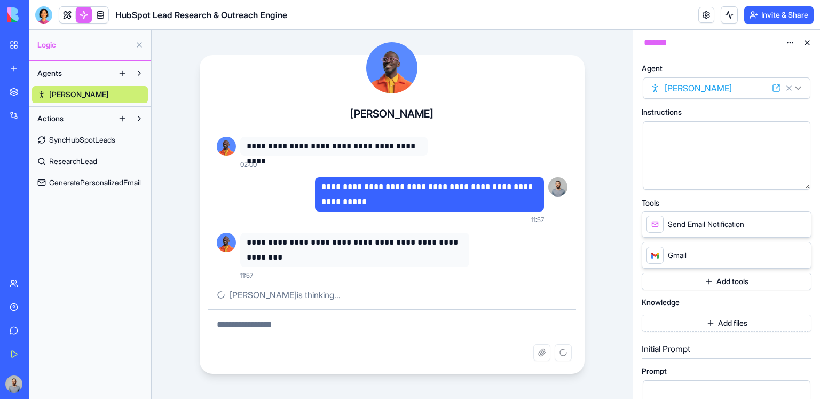
scroll to position [21, 0]
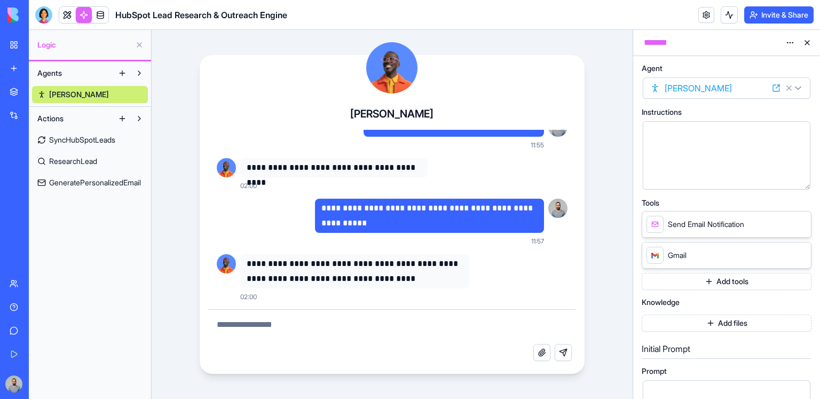
click at [112, 136] on span "SyncHubSpotLeads" at bounding box center [82, 139] width 66 height 11
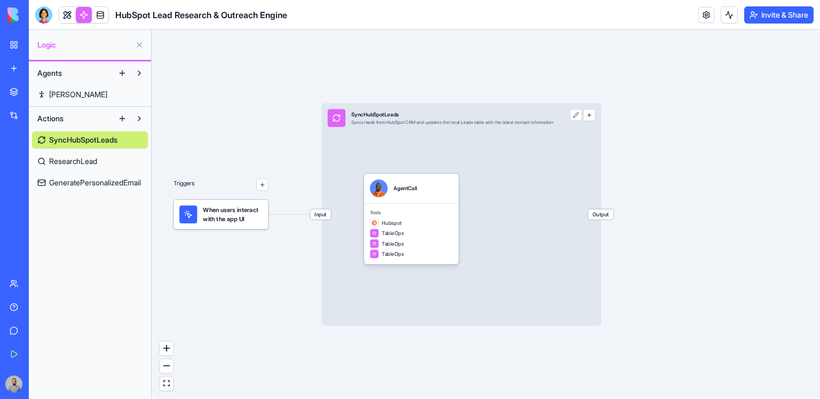
click at [100, 163] on link "ResearchLead" at bounding box center [90, 161] width 116 height 17
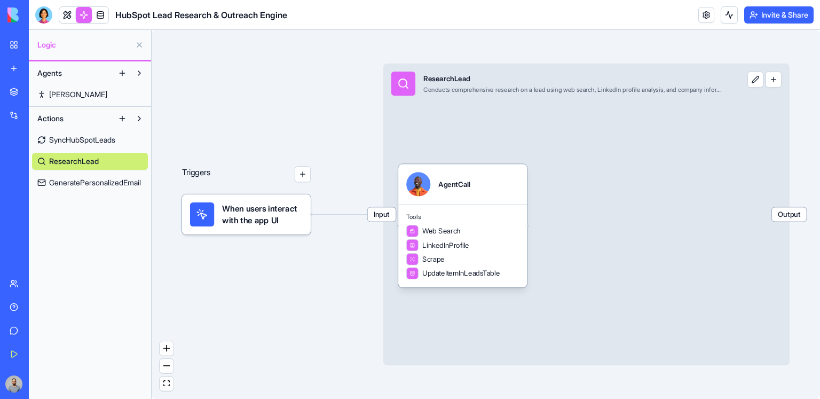
click at [96, 183] on span "GeneratePersonalizedEmail" at bounding box center [95, 182] width 92 height 11
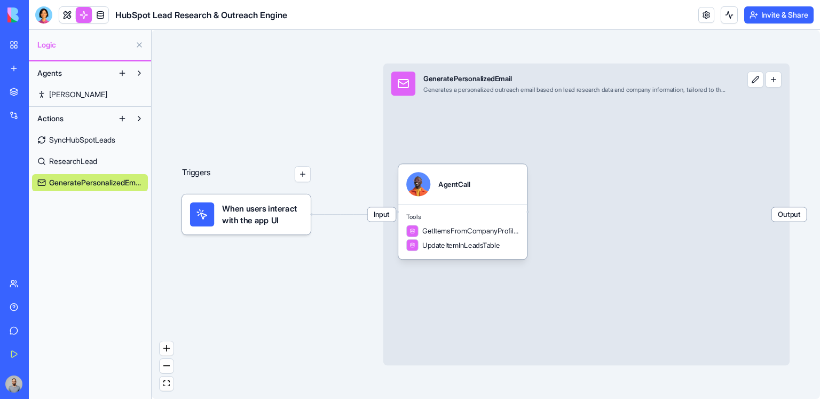
click at [99, 148] on div "SyncHubSpotLeads ResearchLead GeneratePersonalizedEmail" at bounding box center [90, 159] width 116 height 64
click at [115, 146] on link "SyncHubSpotLeads" at bounding box center [90, 139] width 116 height 17
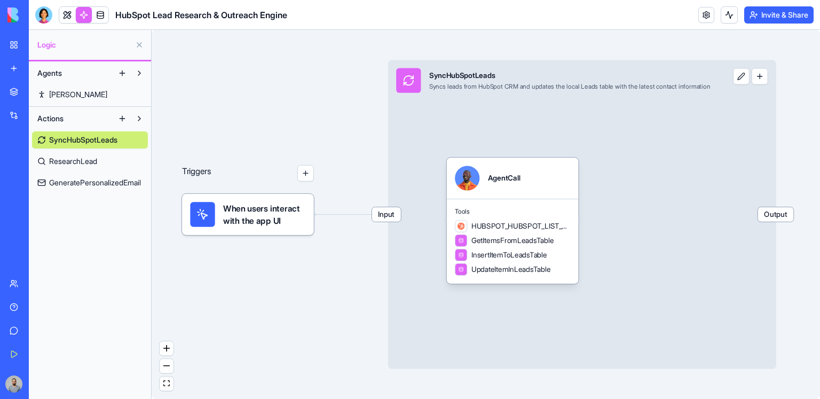
click at [301, 173] on button "button" at bounding box center [305, 173] width 17 height 17
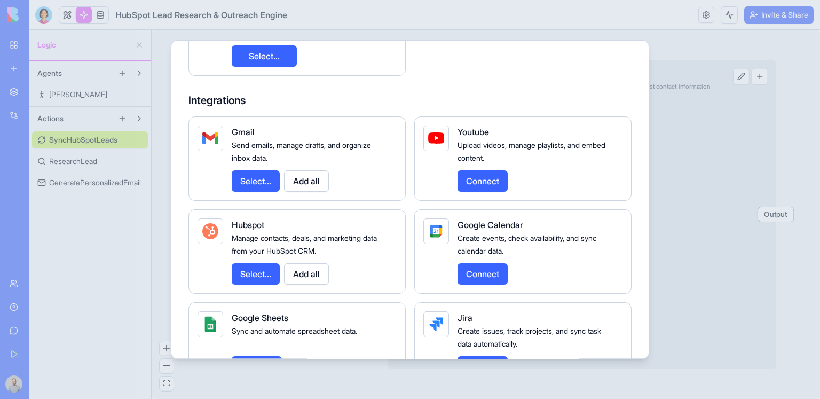
scroll to position [348, 0]
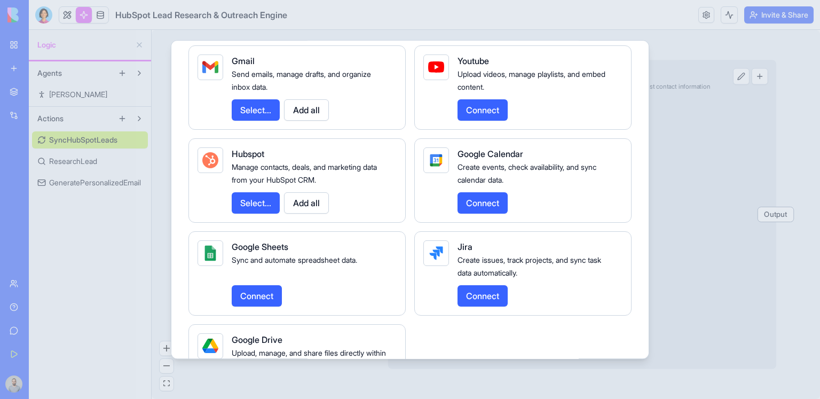
click at [710, 43] on div at bounding box center [410, 199] width 820 height 399
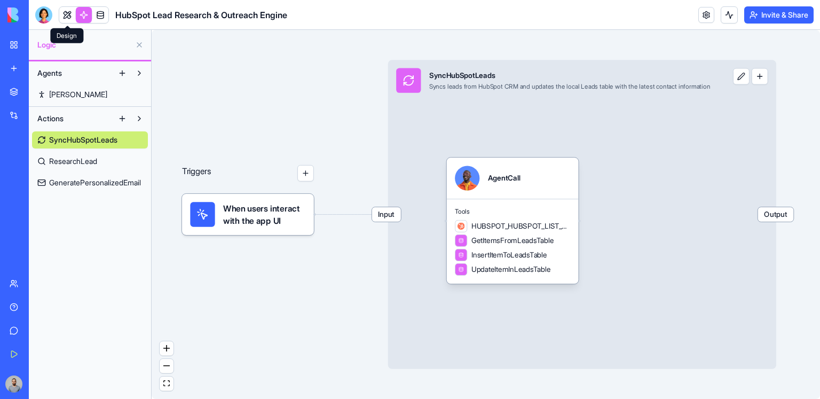
click at [68, 20] on span at bounding box center [67, 15] width 30 height 30
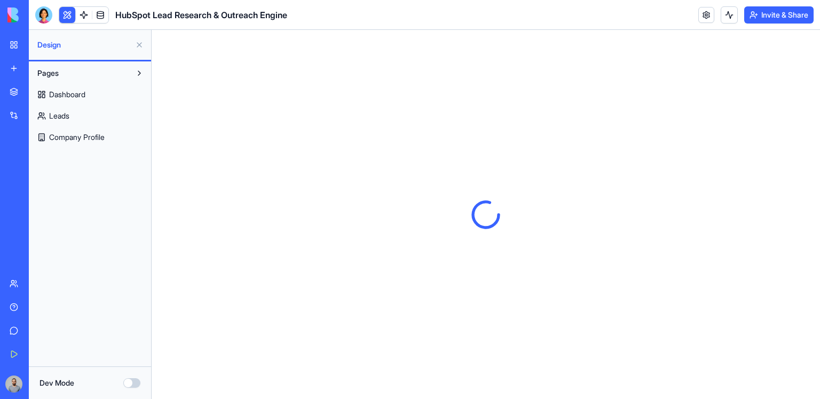
click at [85, 95] on span "Dashboard" at bounding box center [67, 94] width 36 height 11
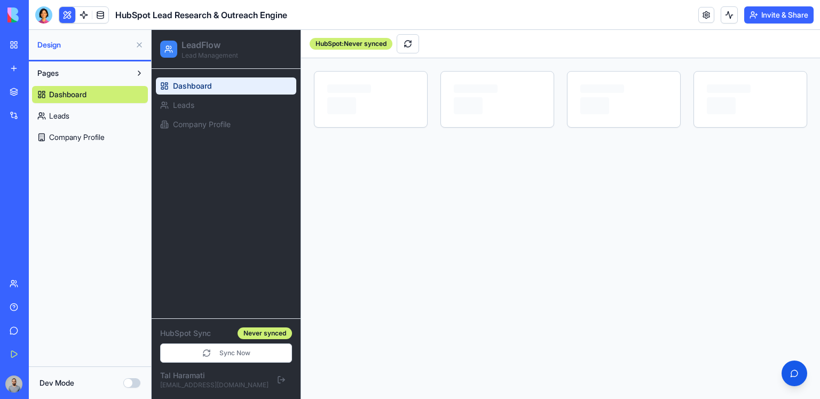
click at [140, 46] on button at bounding box center [139, 44] width 17 height 17
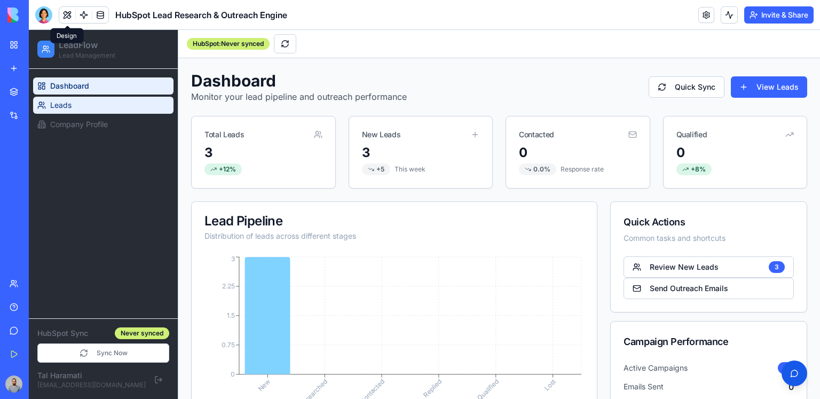
click at [112, 102] on link "Leads" at bounding box center [103, 105] width 140 height 17
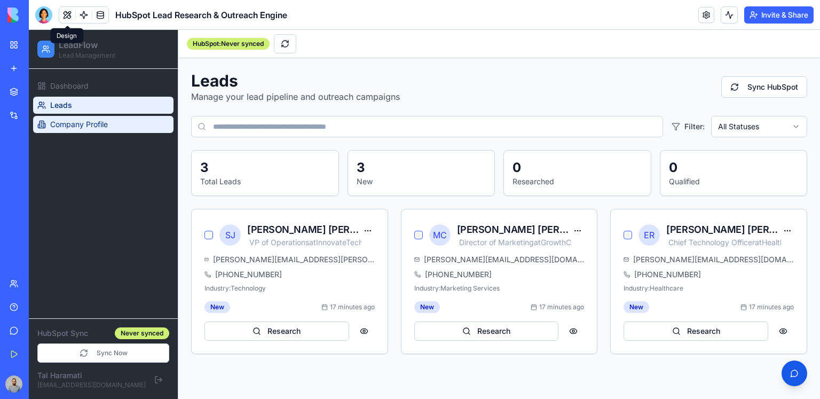
click at [120, 119] on link "Company Profile" at bounding box center [103, 124] width 140 height 17
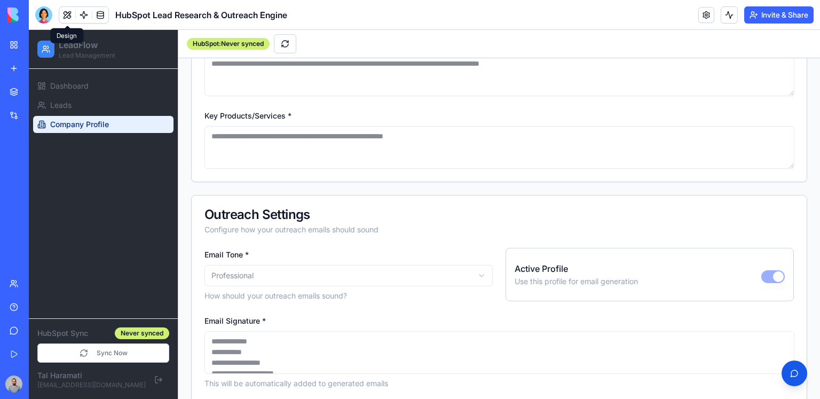
scroll to position [521, 0]
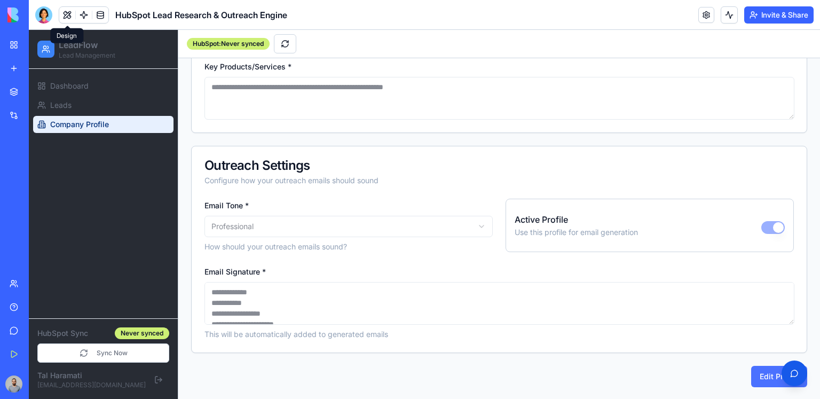
click at [771, 380] on button "Edit Profile" at bounding box center [779, 376] width 56 height 21
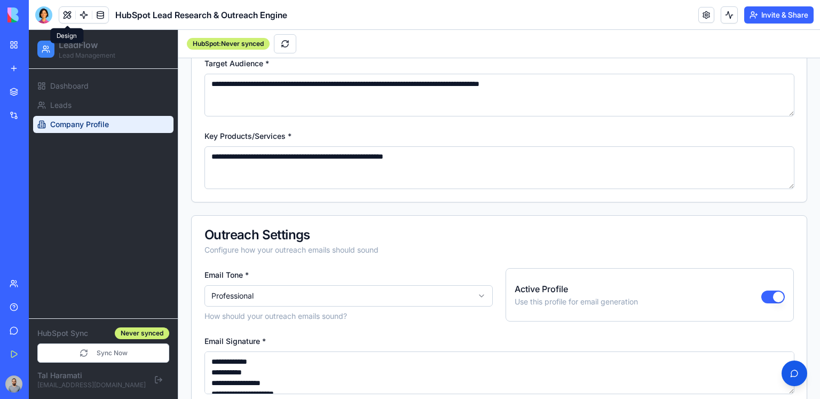
scroll to position [506, 0]
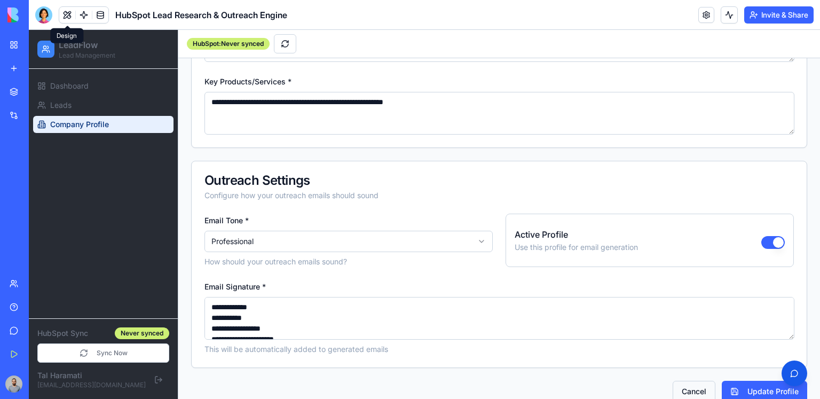
click at [692, 388] on button "Cancel" at bounding box center [693, 390] width 43 height 21
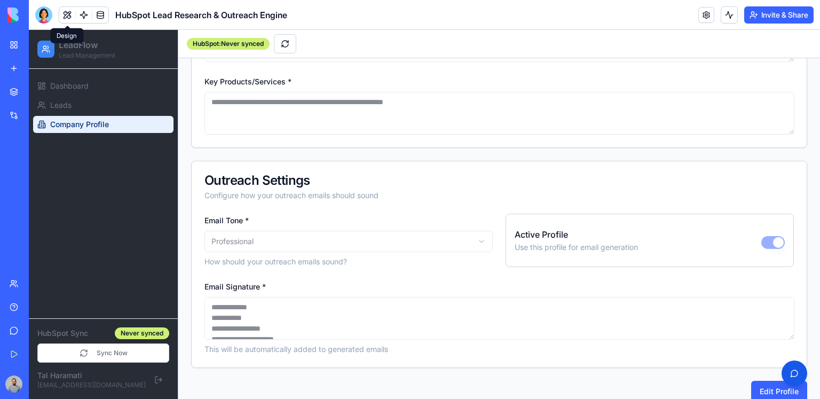
click at [89, 116] on link "Company Profile" at bounding box center [103, 124] width 140 height 17
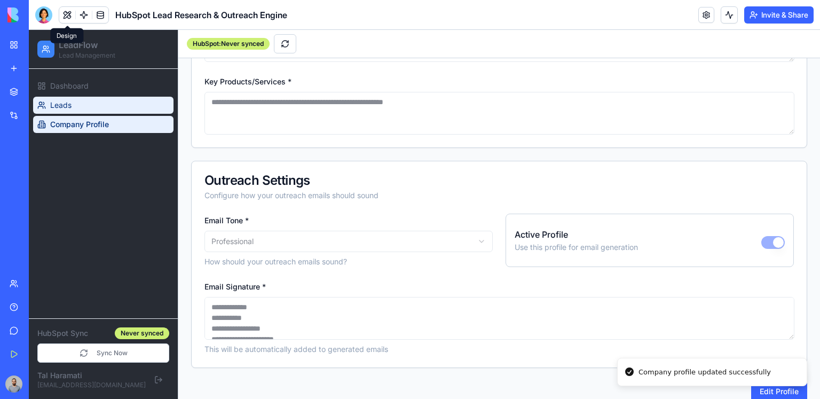
click at [89, 113] on link "Leads" at bounding box center [103, 105] width 140 height 17
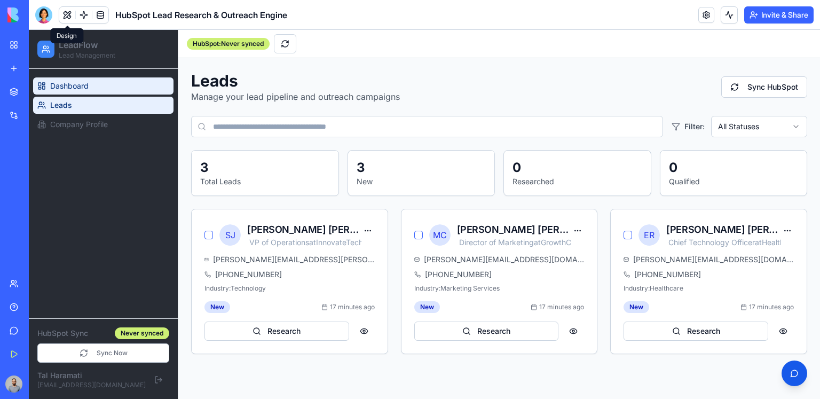
click at [63, 85] on span "Dashboard" at bounding box center [69, 86] width 38 height 11
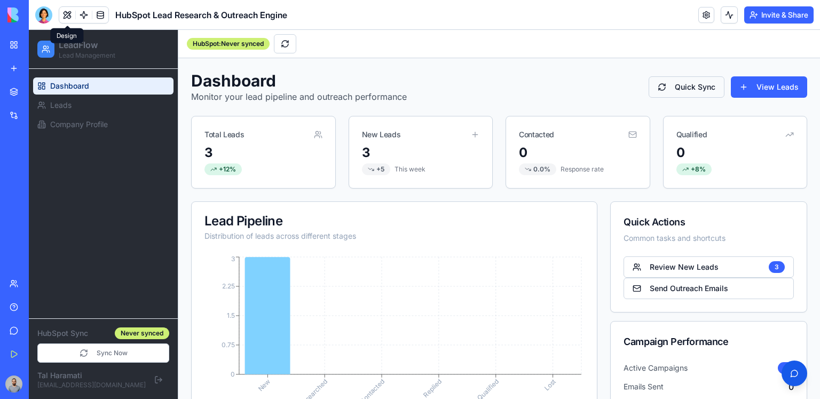
click at [672, 89] on button "Quick Sync" at bounding box center [686, 86] width 76 height 21
click at [729, 20] on button at bounding box center [728, 14] width 17 height 17
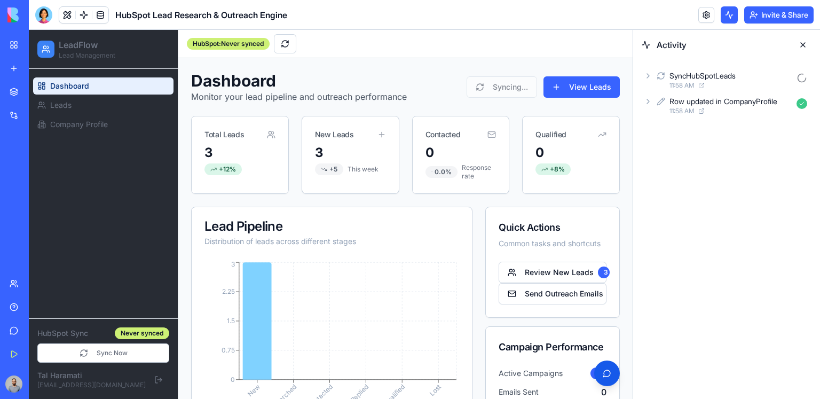
click at [741, 74] on div "SyncHubSpotLeads" at bounding box center [730, 75] width 123 height 11
click at [745, 118] on div "AgentCall" at bounding box center [739, 122] width 105 height 11
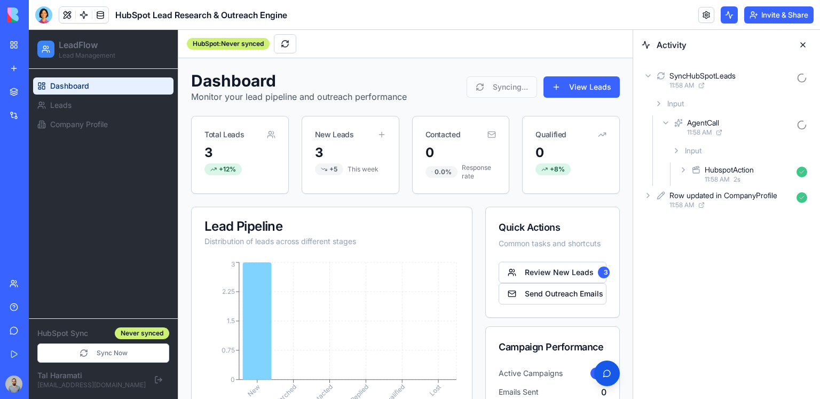
click at [759, 171] on div "HubspotAction" at bounding box center [748, 169] width 88 height 11
click at [755, 188] on div "Input" at bounding box center [748, 197] width 126 height 19
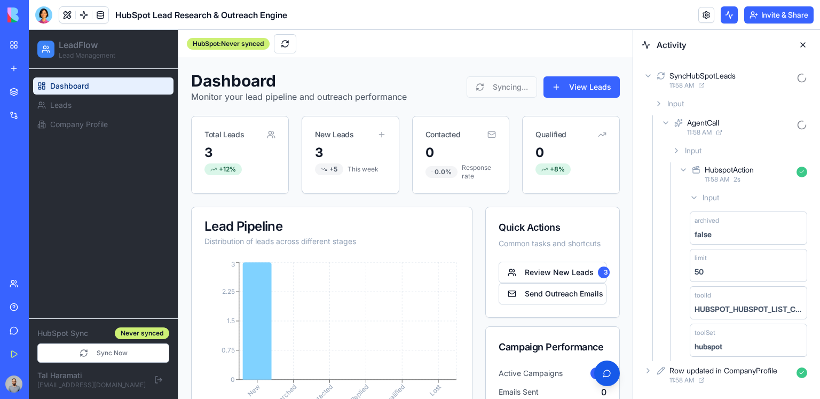
click at [761, 175] on div "11:58 AM 2 s" at bounding box center [748, 179] width 88 height 9
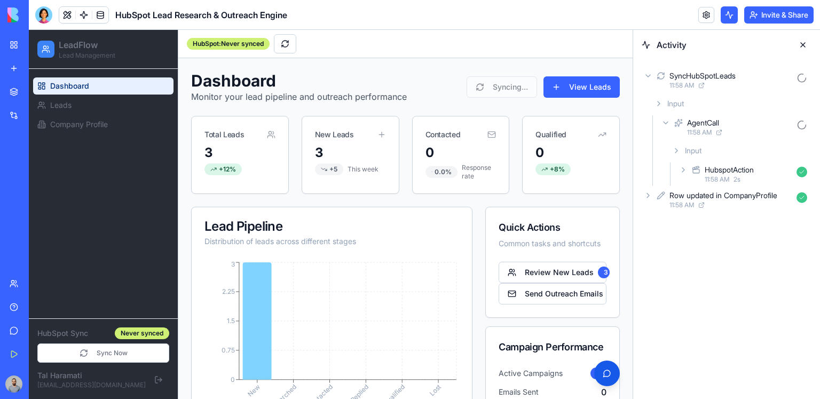
click at [754, 130] on div "11:58 AM" at bounding box center [739, 132] width 105 height 9
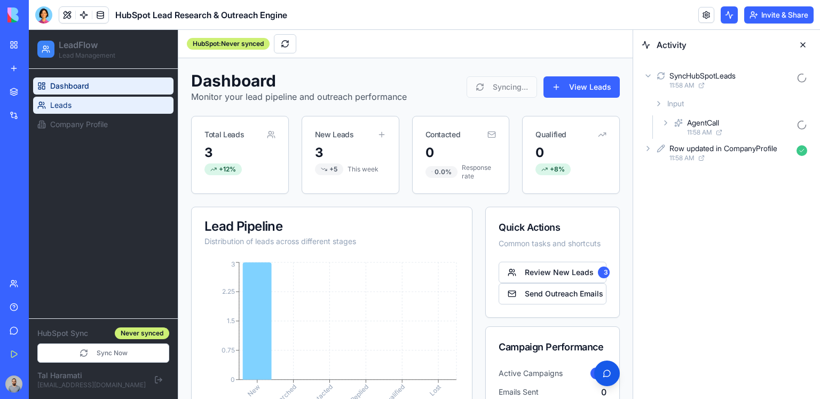
click at [123, 98] on link "Leads" at bounding box center [103, 105] width 140 height 17
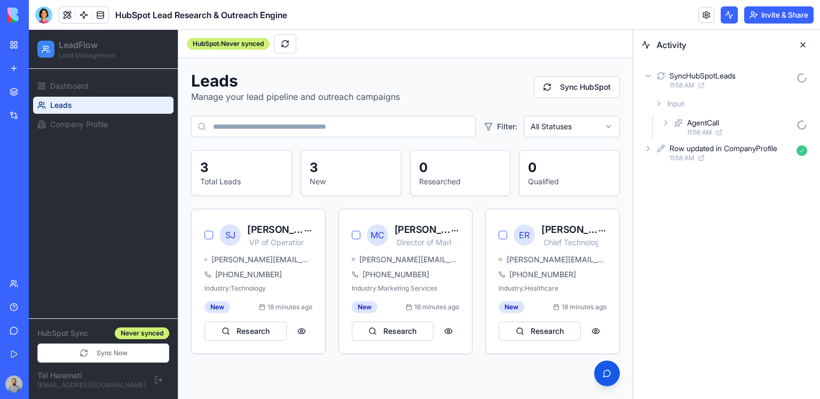
click at [676, 131] on div "AgentCall 11:58 AM" at bounding box center [735, 126] width 152 height 23
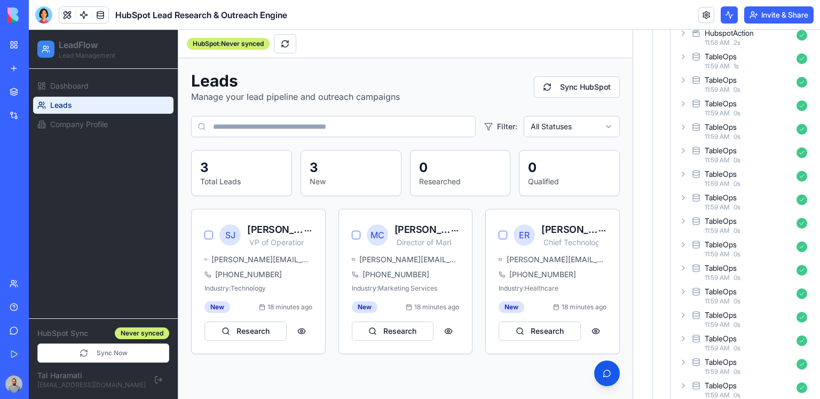
scroll to position [149, 0]
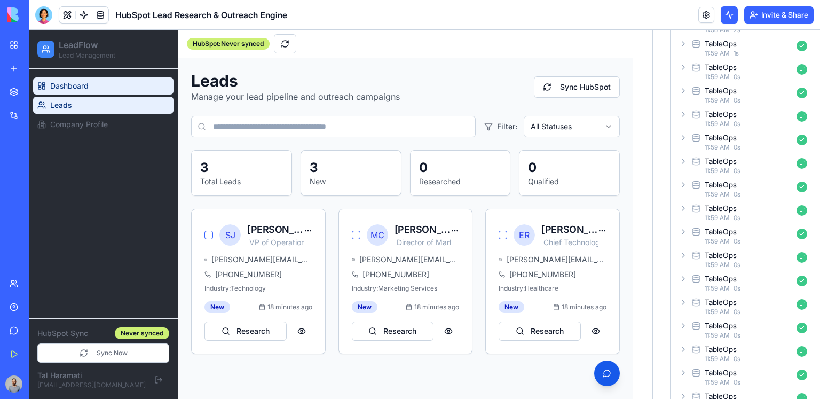
click at [42, 89] on icon at bounding box center [41, 86] width 9 height 9
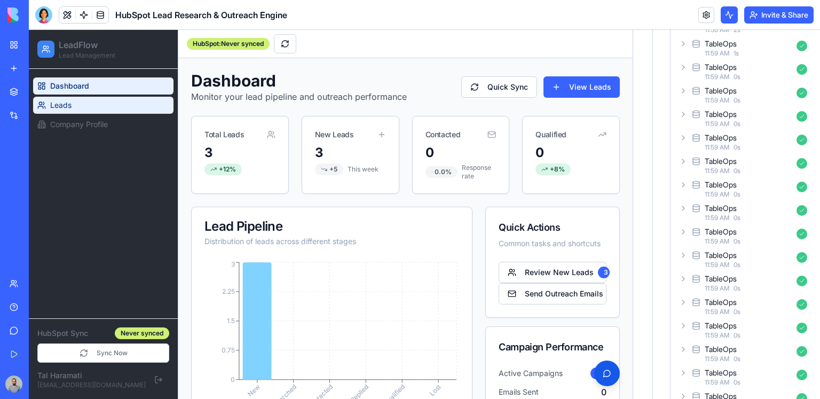
click at [80, 107] on link "Leads" at bounding box center [103, 105] width 140 height 17
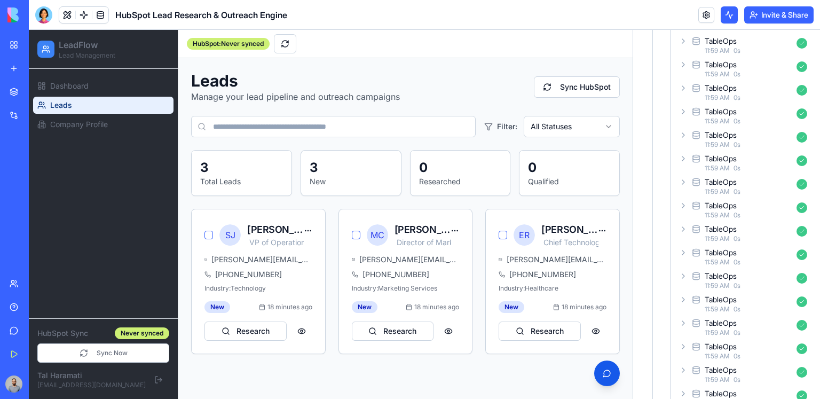
scroll to position [995, 0]
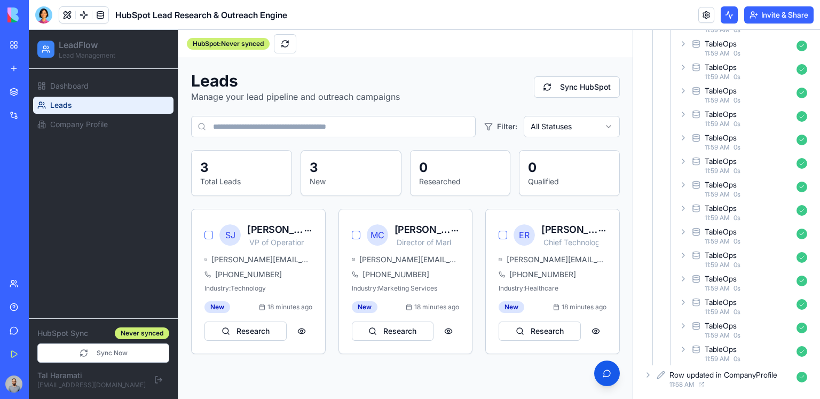
click at [732, 269] on div "TableOps 11:59 AM 0 s" at bounding box center [744, 259] width 134 height 23
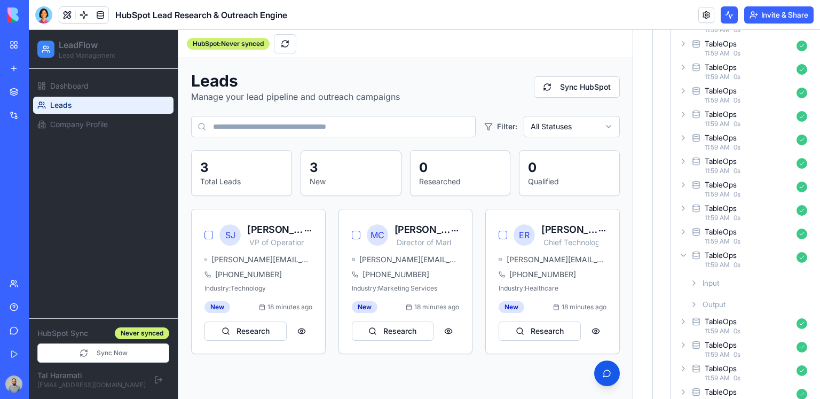
click at [742, 282] on div "Input" at bounding box center [748, 282] width 126 height 19
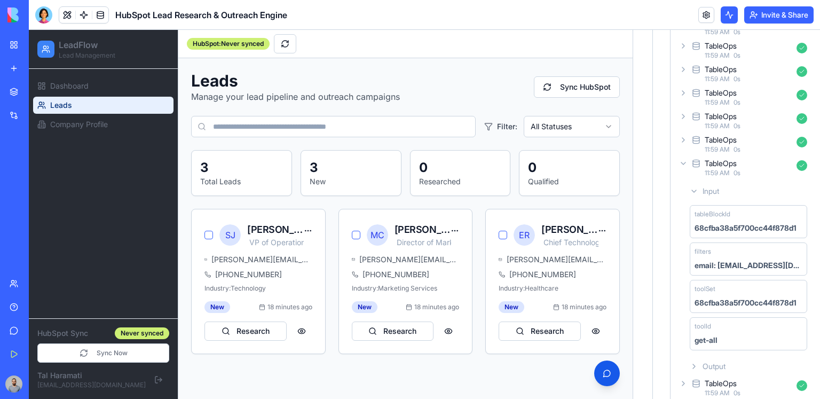
scroll to position [1139, 0]
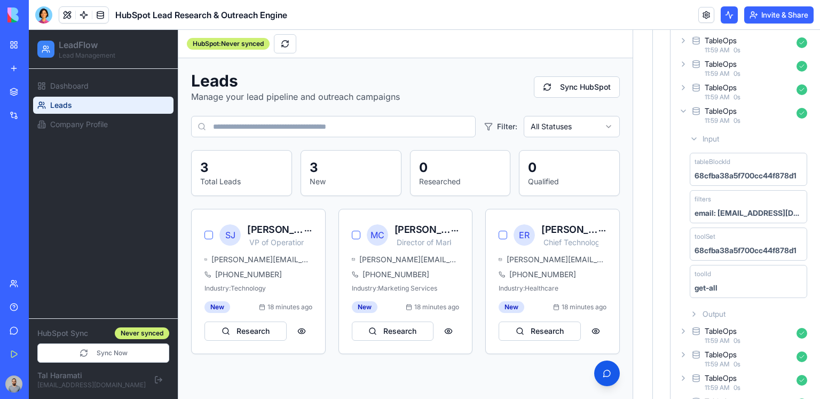
click at [734, 115] on div "TableOps" at bounding box center [720, 111] width 32 height 11
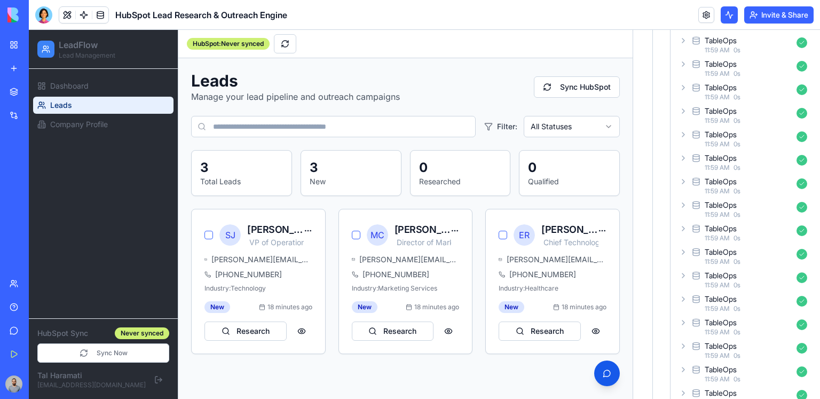
scroll to position [0, 0]
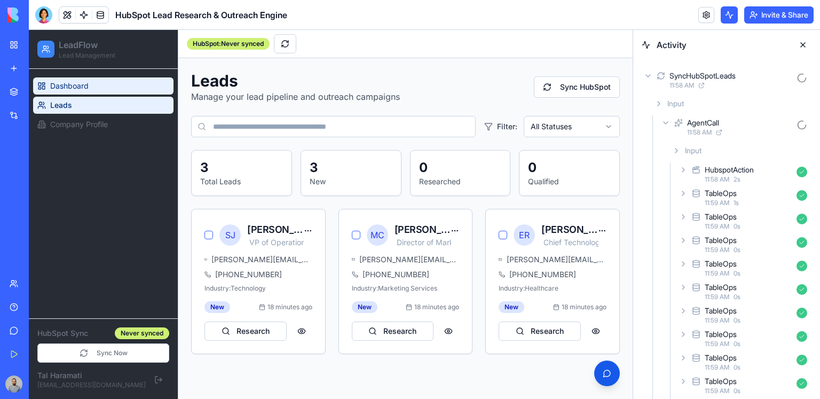
click at [97, 79] on link "Dashboard" at bounding box center [103, 85] width 140 height 17
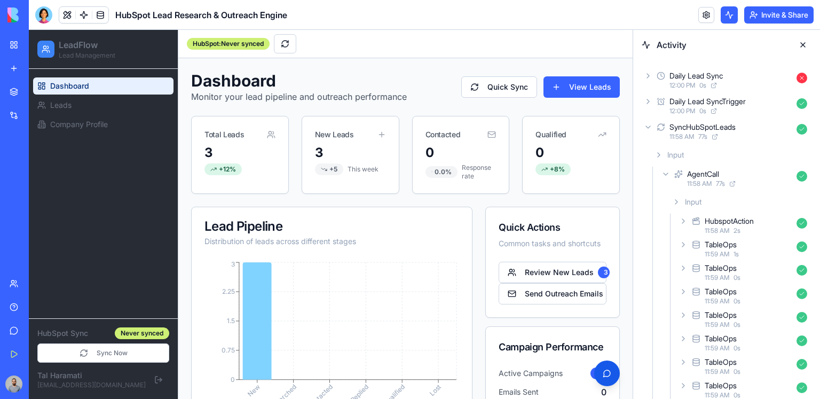
click at [708, 152] on div "Input" at bounding box center [730, 154] width 161 height 19
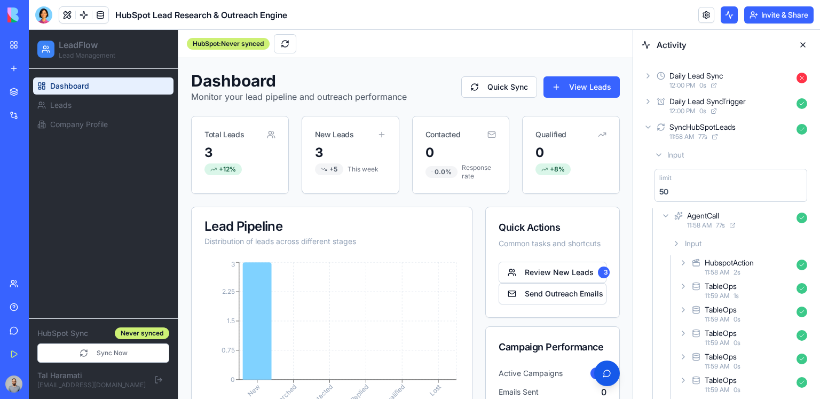
click at [699, 132] on div "SyncHubSpotLeads" at bounding box center [702, 127] width 66 height 11
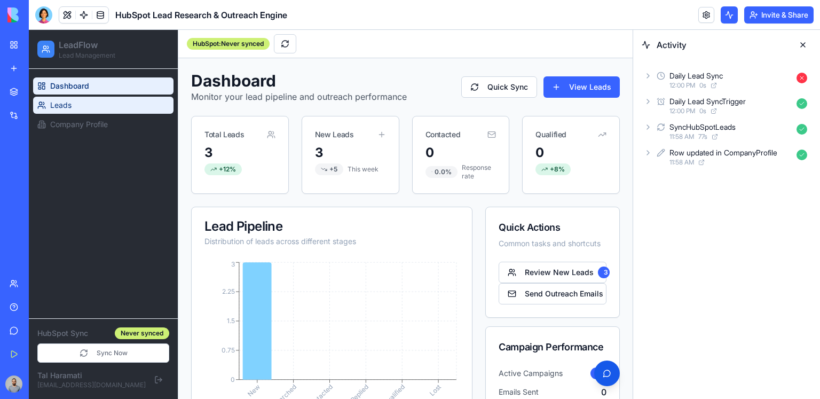
click at [122, 107] on link "Leads" at bounding box center [103, 105] width 140 height 17
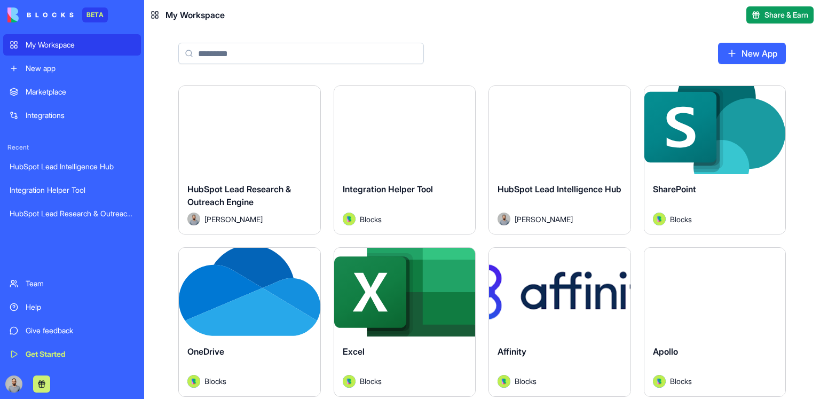
click at [341, 61] on input at bounding box center [300, 53] width 245 height 21
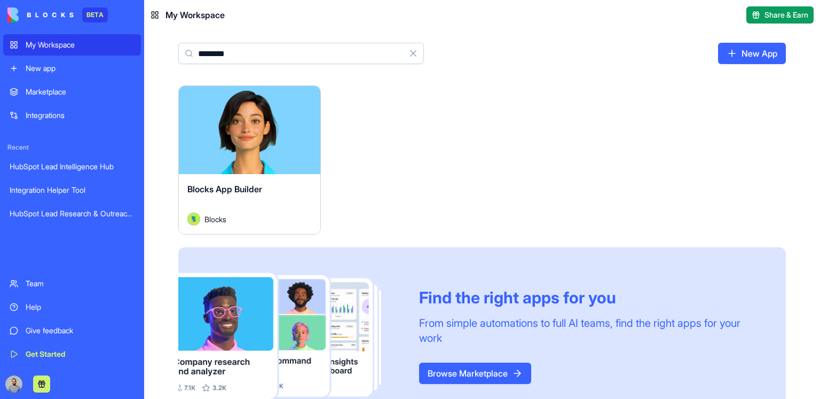
type input "********"
click at [273, 157] on div "Launch" at bounding box center [249, 130] width 141 height 88
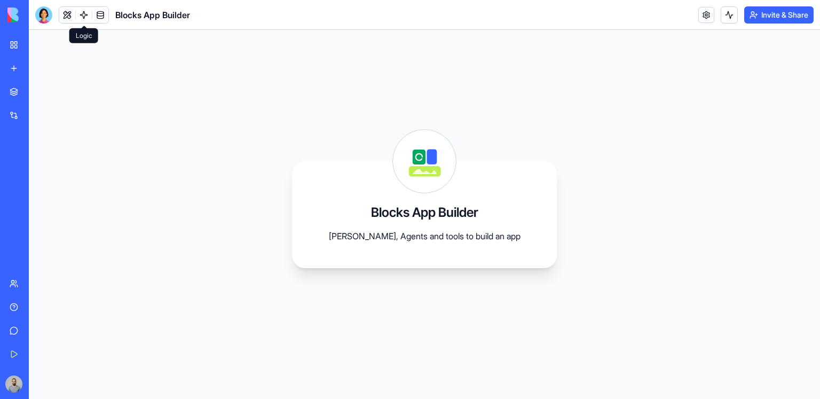
click at [83, 16] on link at bounding box center [84, 15] width 16 height 16
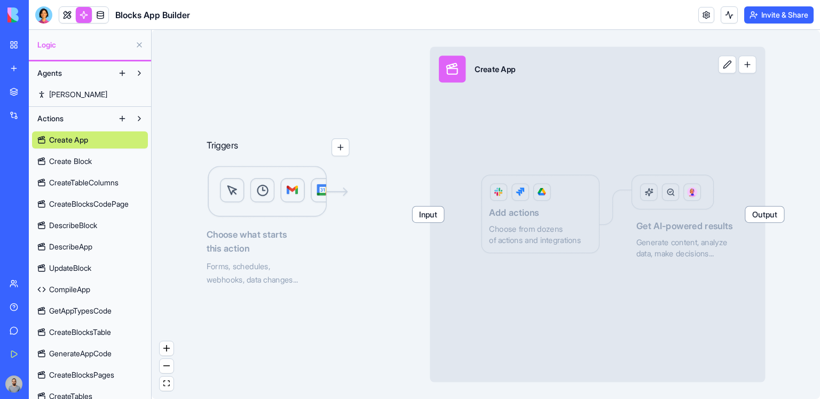
click at [76, 90] on link "Ella" at bounding box center [90, 94] width 116 height 17
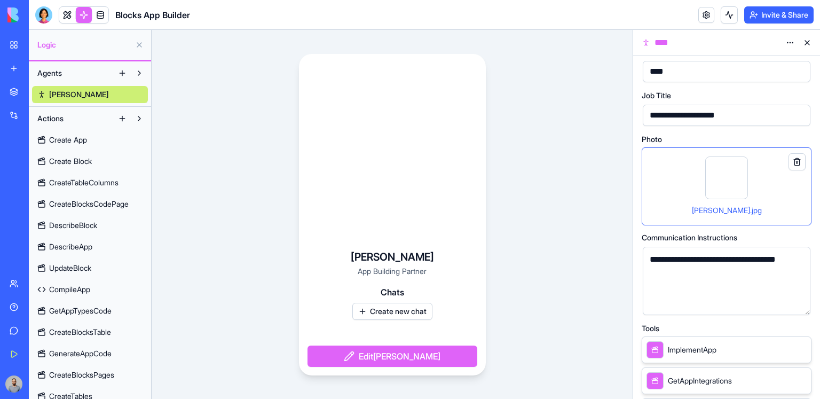
scroll to position [15, 0]
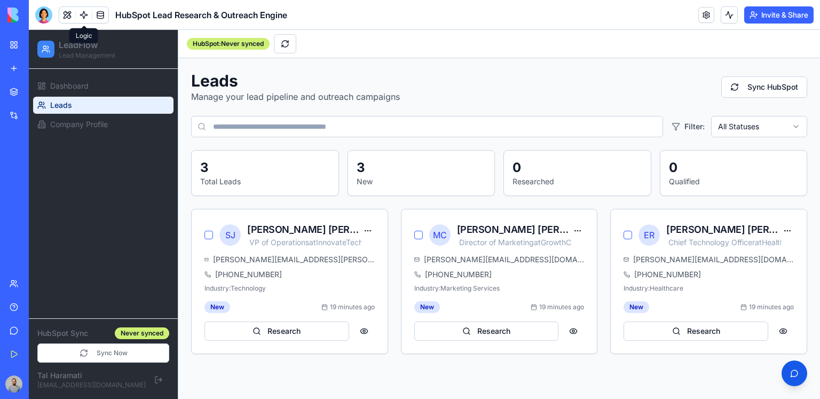
click at [85, 19] on link at bounding box center [84, 15] width 16 height 16
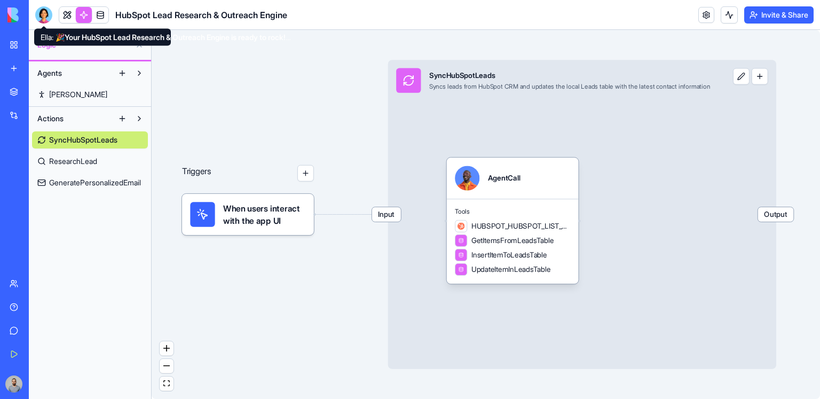
click at [50, 20] on div at bounding box center [43, 14] width 17 height 17
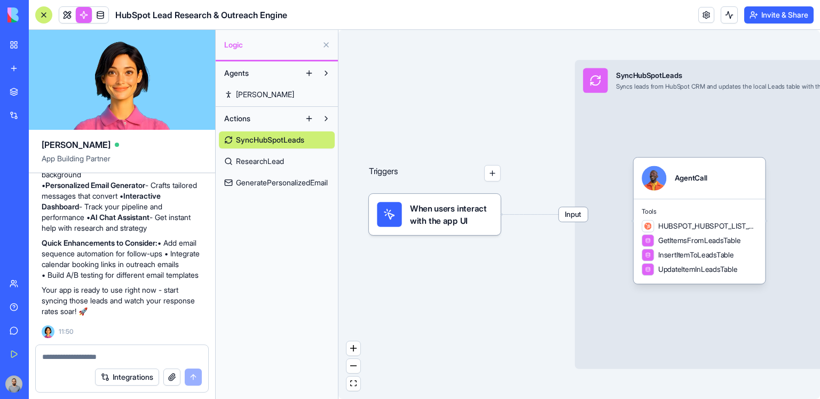
click at [127, 350] on div at bounding box center [122, 353] width 172 height 17
click at [126, 352] on textarea at bounding box center [122, 356] width 160 height 11
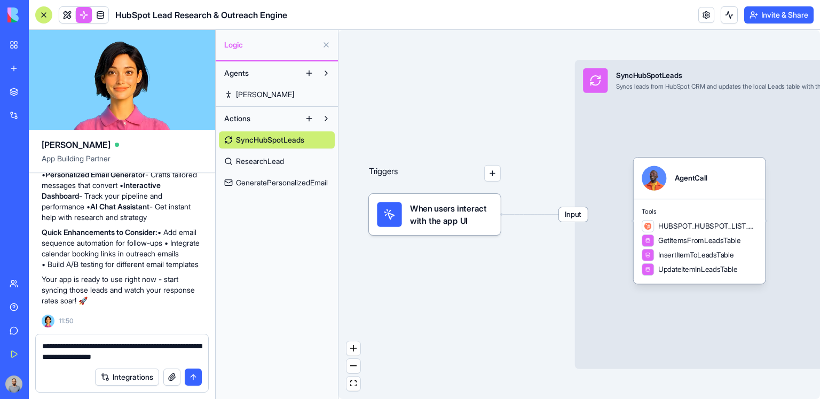
type textarea "**********"
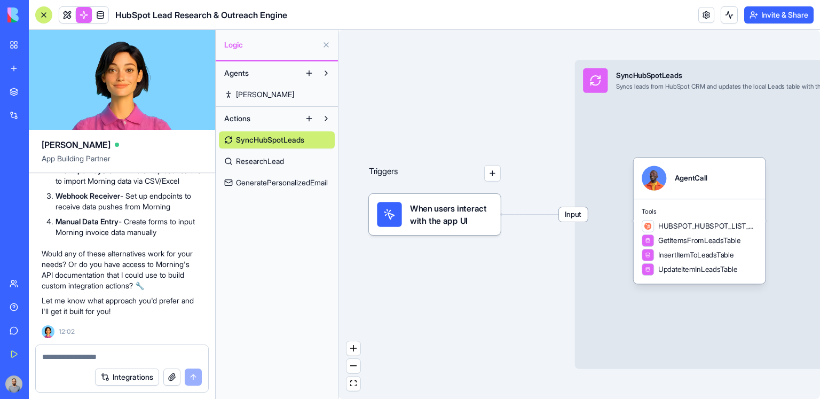
scroll to position [1499, 0]
click at [137, 355] on textarea at bounding box center [122, 356] width 160 height 11
type textarea "**********"
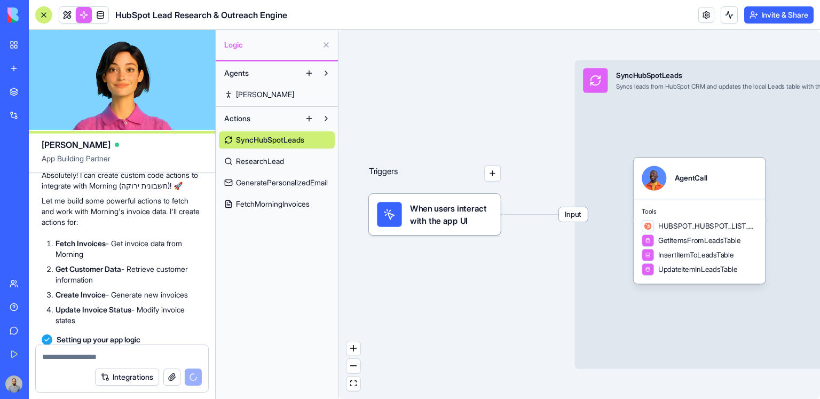
scroll to position [1678, 0]
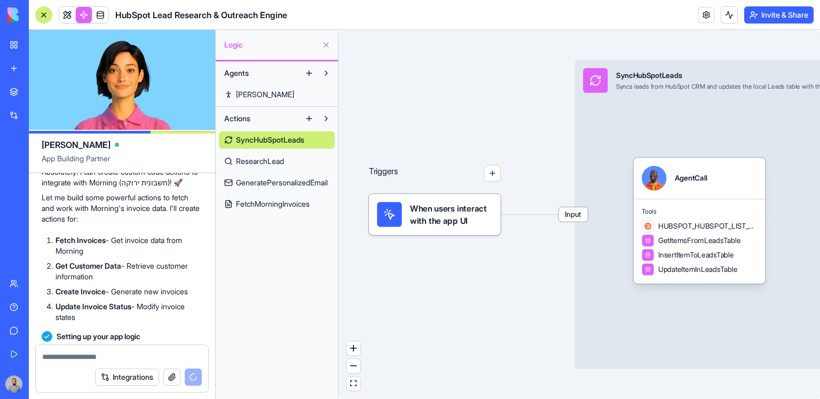
click at [270, 208] on span "FetchMorningInvoices" at bounding box center [273, 203] width 74 height 11
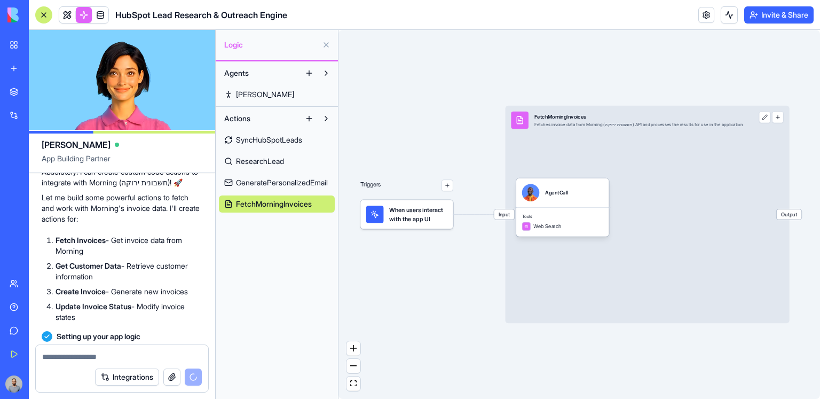
scroll to position [1744, 0]
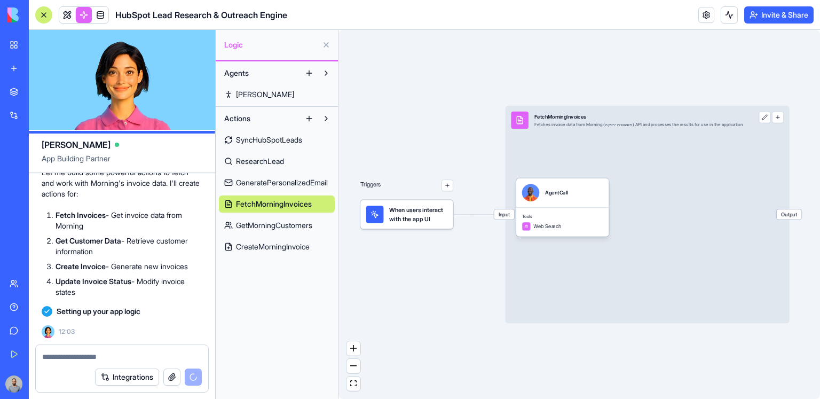
click at [285, 253] on link "CreateMorningInvoice" at bounding box center [277, 246] width 116 height 17
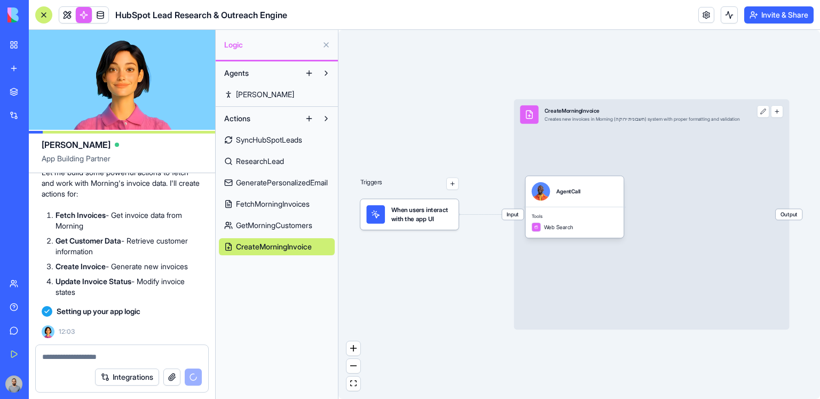
click at [312, 117] on button at bounding box center [308, 118] width 17 height 17
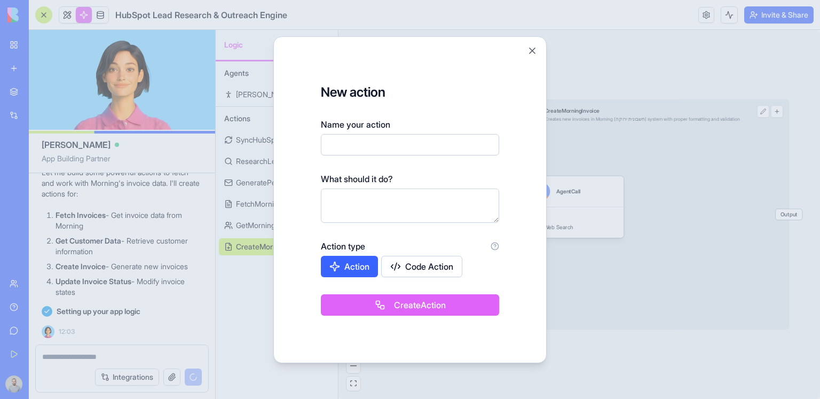
type input "*"
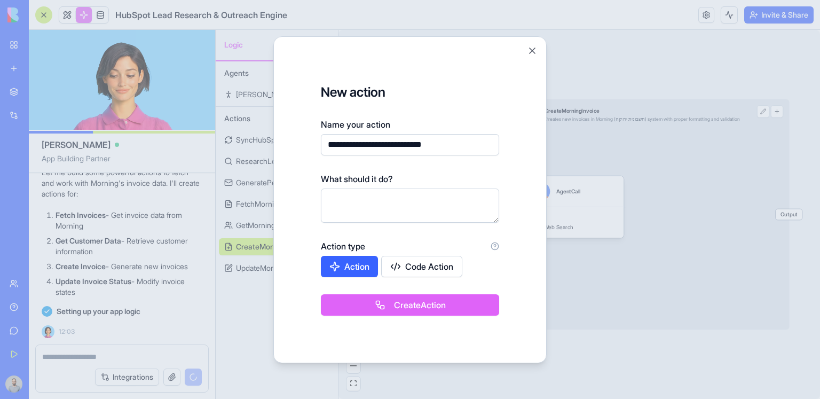
type input "**********"
click at [403, 268] on button "Code Action" at bounding box center [421, 266] width 81 height 21
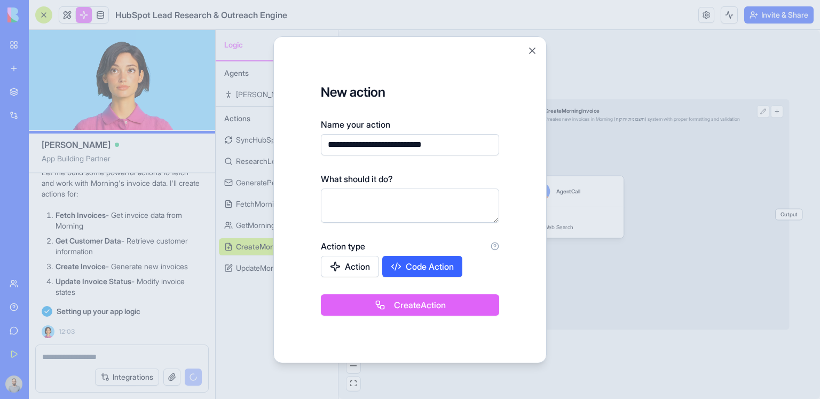
click at [434, 304] on button "Create Action" at bounding box center [410, 304] width 178 height 21
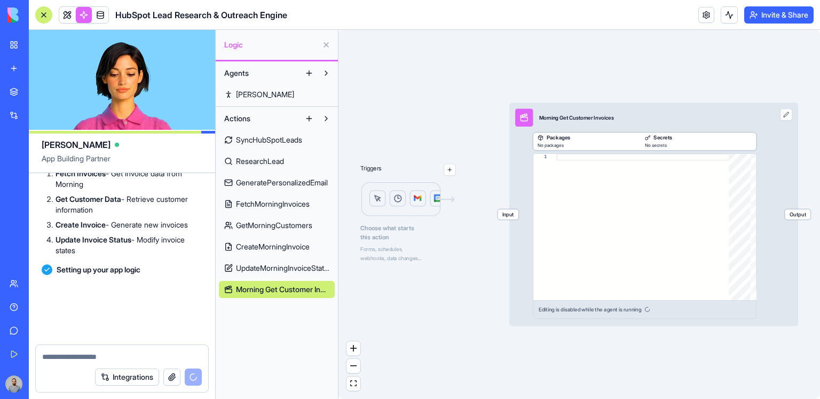
scroll to position [2540, 0]
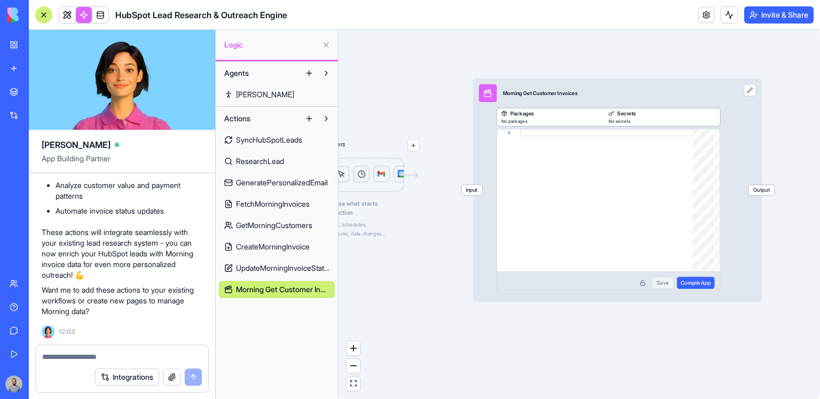
click at [644, 111] on div "Secrets" at bounding box center [661, 112] width 107 height 7
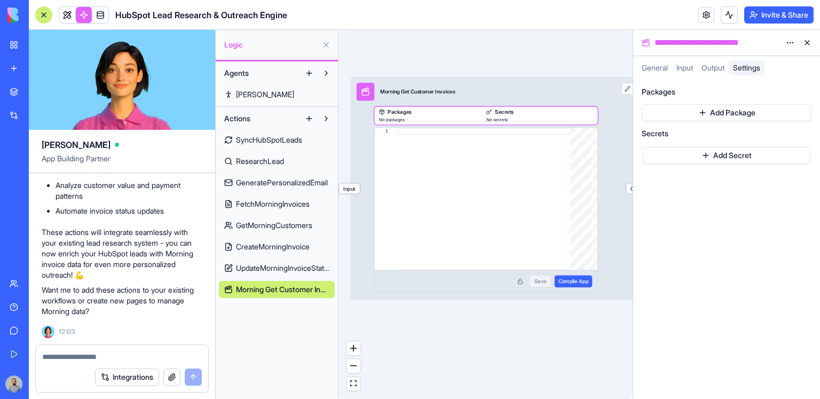
click at [697, 107] on button "Add Package" at bounding box center [726, 112] width 170 height 17
type input "*******"
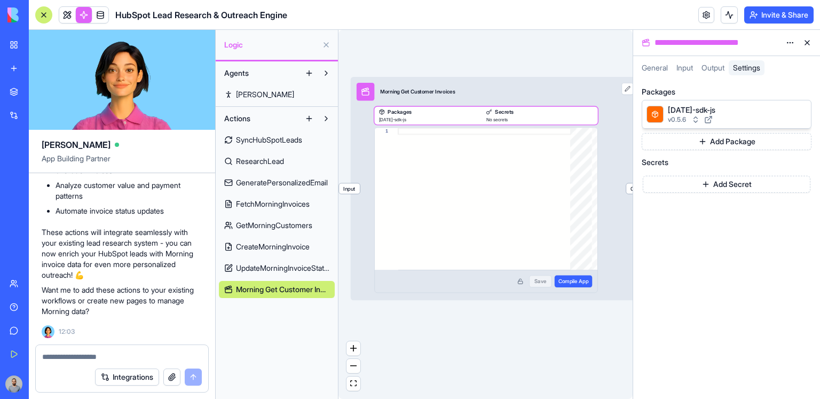
click at [699, 187] on button "Add Secret" at bounding box center [726, 184] width 168 height 17
type input "**********"
click at [705, 206] on button "Add" at bounding box center [683, 205] width 82 height 17
click at [466, 154] on div at bounding box center [487, 199] width 178 height 142
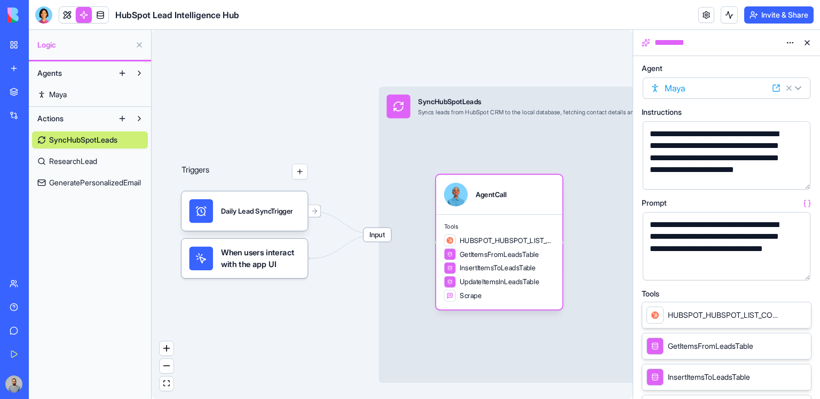
scroll to position [250, 0]
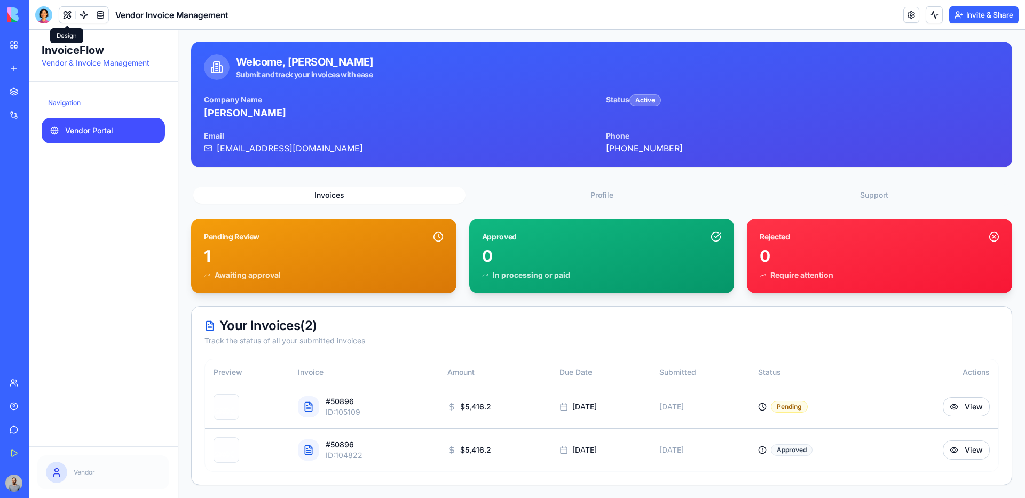
click at [70, 12] on button at bounding box center [67, 15] width 16 height 16
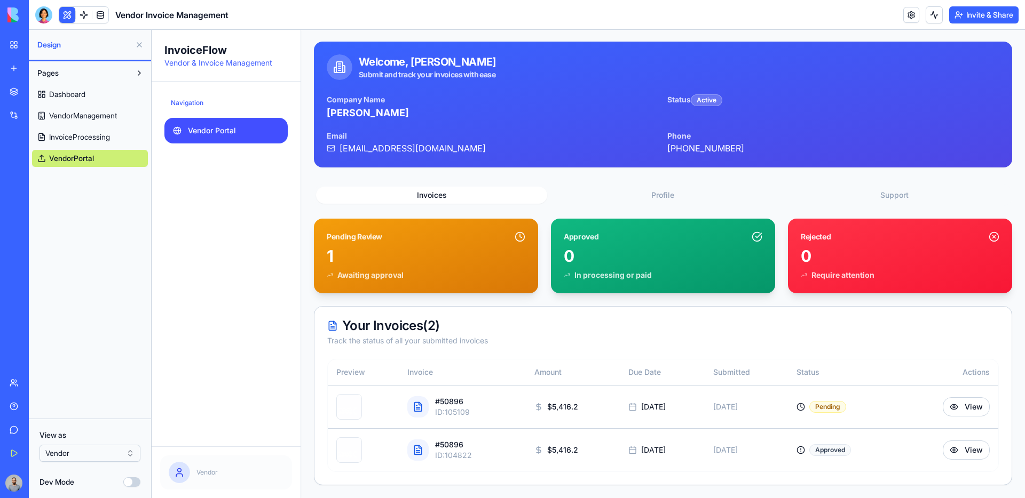
click at [104, 433] on label "View as" at bounding box center [89, 435] width 101 height 11
click at [104, 451] on html "BETA My Workspace New app Marketplace Integrations Recent Herbal Wellness Porta…" at bounding box center [512, 249] width 1025 height 498
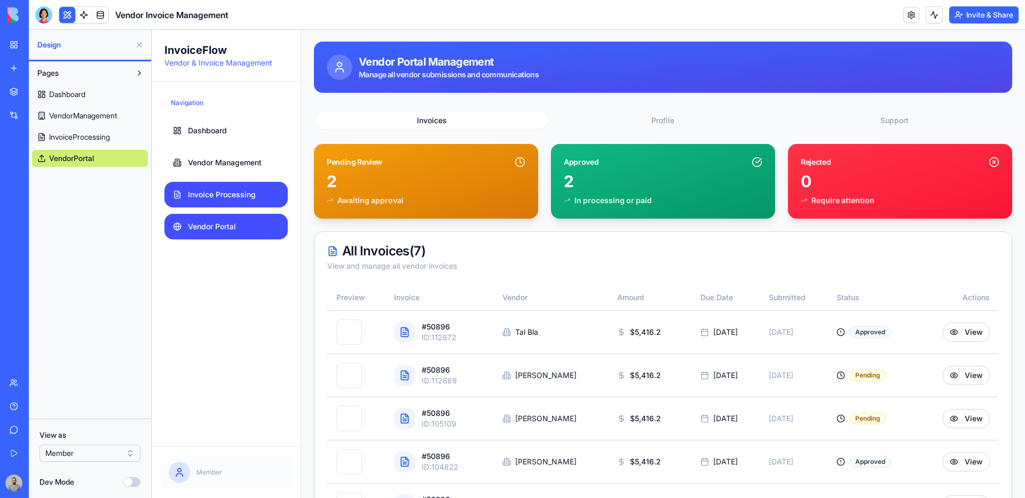
click at [250, 200] on span "Invoice Processing" at bounding box center [222, 194] width 68 height 11
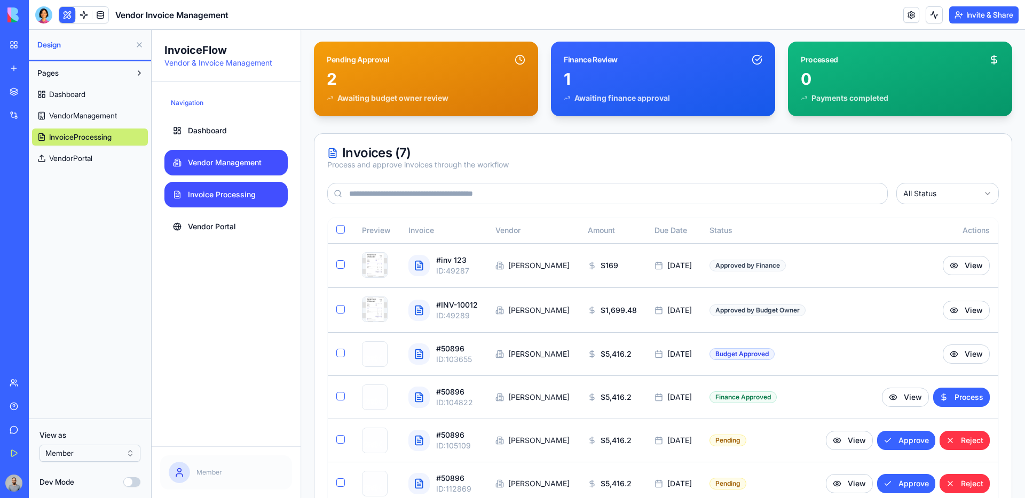
click at [237, 156] on link "Vendor Management" at bounding box center [225, 163] width 123 height 26
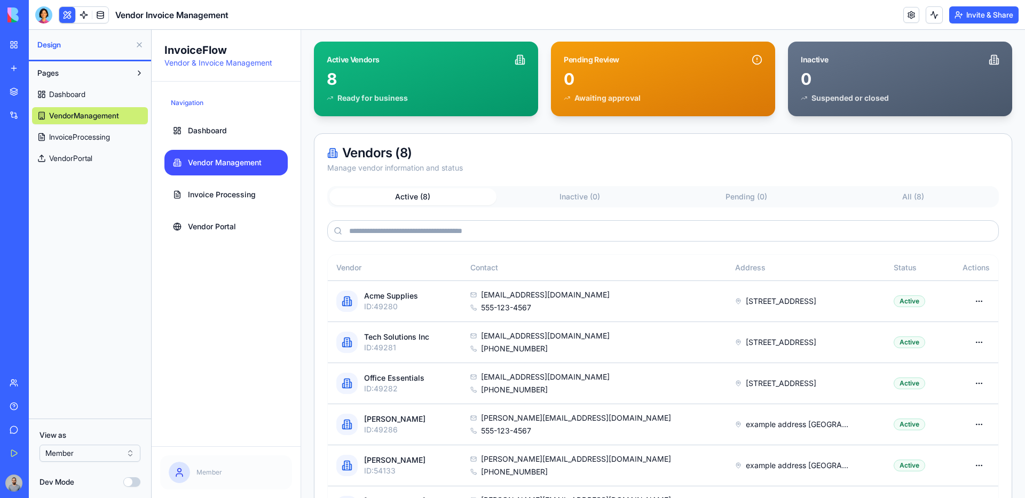
click at [107, 445] on html "BETA My Workspace New app Marketplace Integrations Recent Herbal Wellness Porta…" at bounding box center [512, 249] width 1025 height 498
click at [982, 12] on button "Invite & Share" at bounding box center [983, 14] width 69 height 17
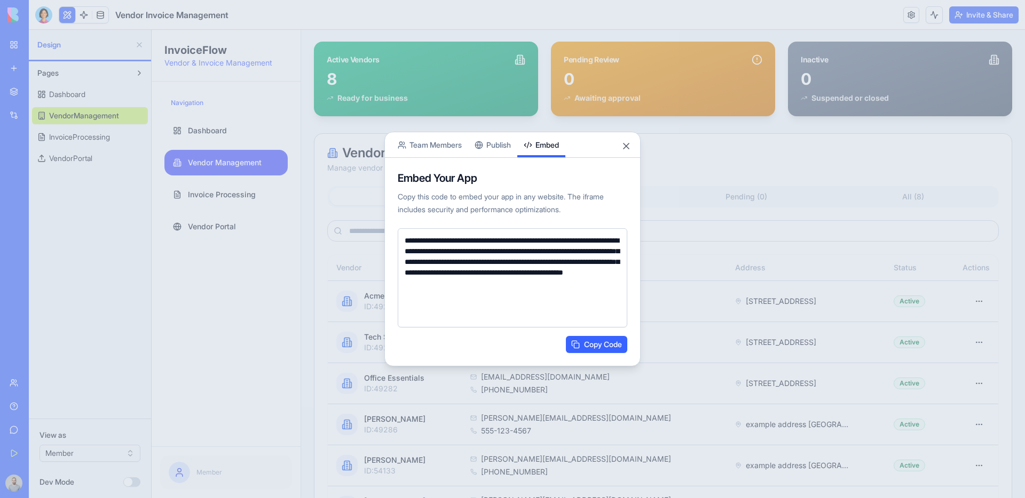
click at [442, 146] on div "**********" at bounding box center [512, 249] width 256 height 235
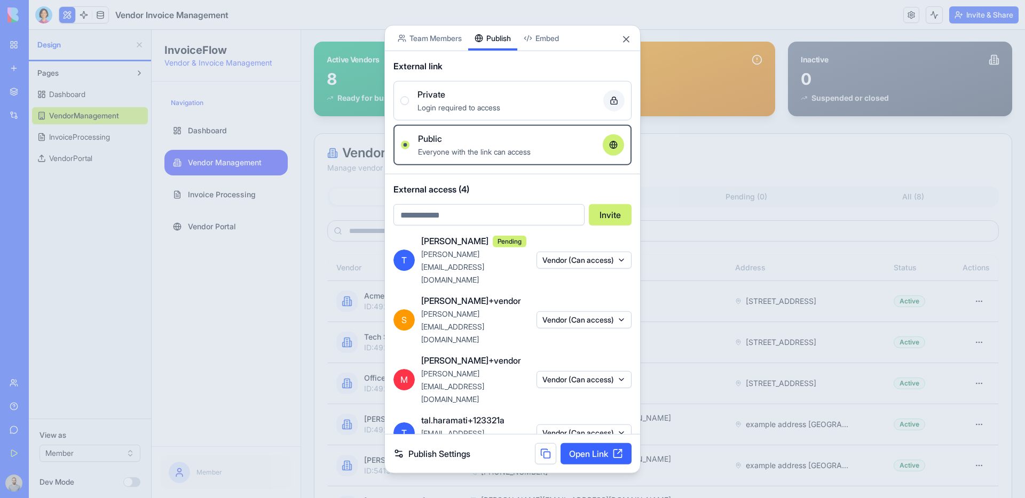
click at [489, 88] on div "Share App Team Members Publish Embed External link Private Login required to ac…" at bounding box center [512, 249] width 256 height 449
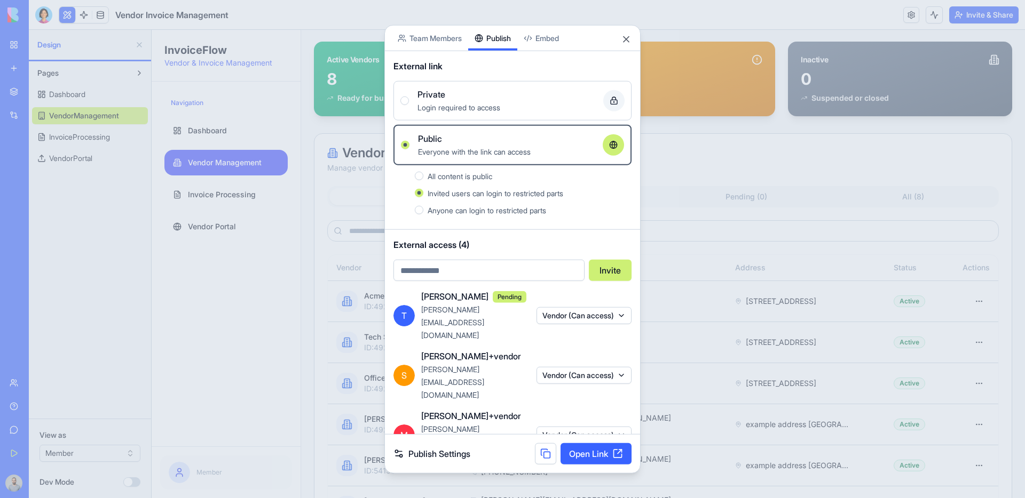
click at [431, 52] on body "BETA My Workspace New app Marketplace Integrations Recent Herbal Wellness Porta…" at bounding box center [512, 249] width 1025 height 498
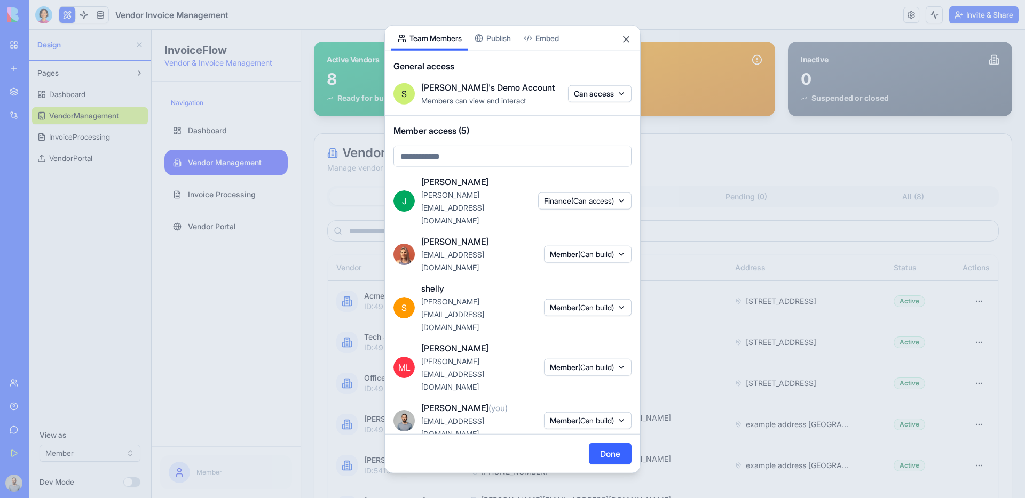
click at [578, 363] on span "(Can build)" at bounding box center [596, 367] width 36 height 9
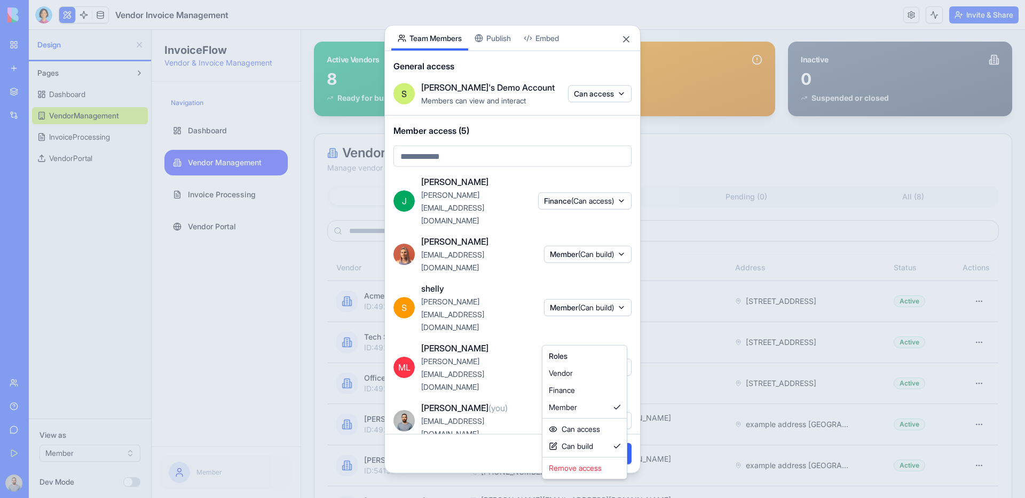
click at [495, 86] on body "BETA My Workspace New app Marketplace Integrations Recent Herbal Wellness Porta…" at bounding box center [512, 249] width 1025 height 498
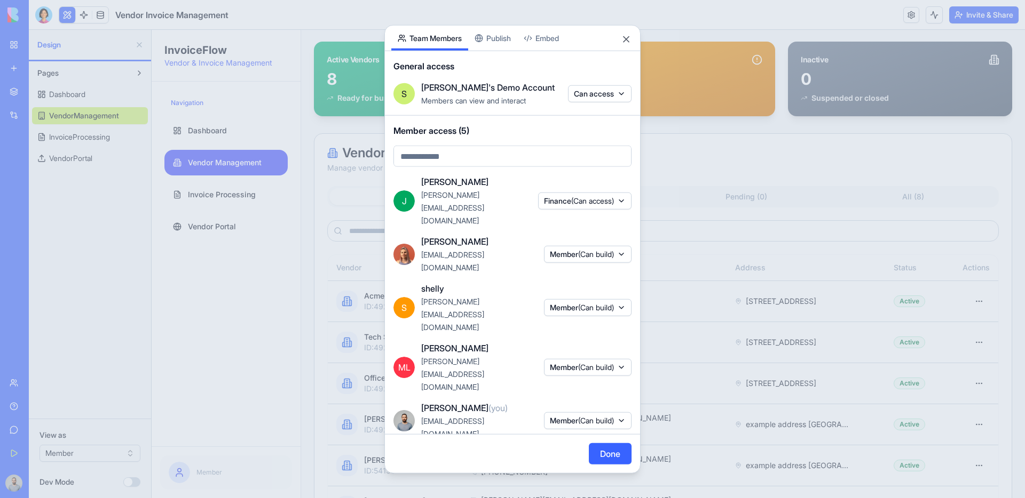
click at [499, 85] on div "Share App Team Members Publish Embed General access S Shelly's Demo Account Mem…" at bounding box center [512, 249] width 256 height 449
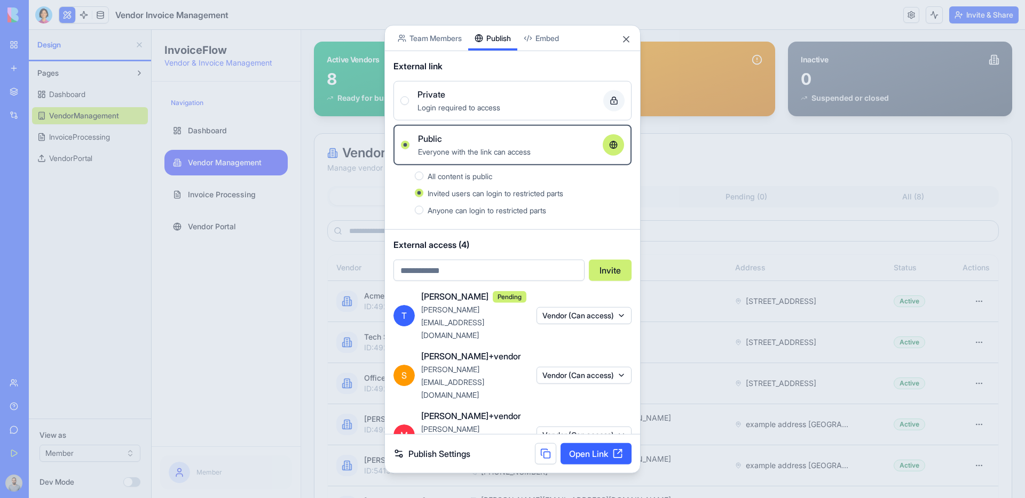
click at [578, 307] on button "Vendor (Can access)" at bounding box center [583, 315] width 95 height 17
click at [567, 304] on div at bounding box center [512, 249] width 1025 height 498
click at [694, 276] on div at bounding box center [512, 249] width 1025 height 498
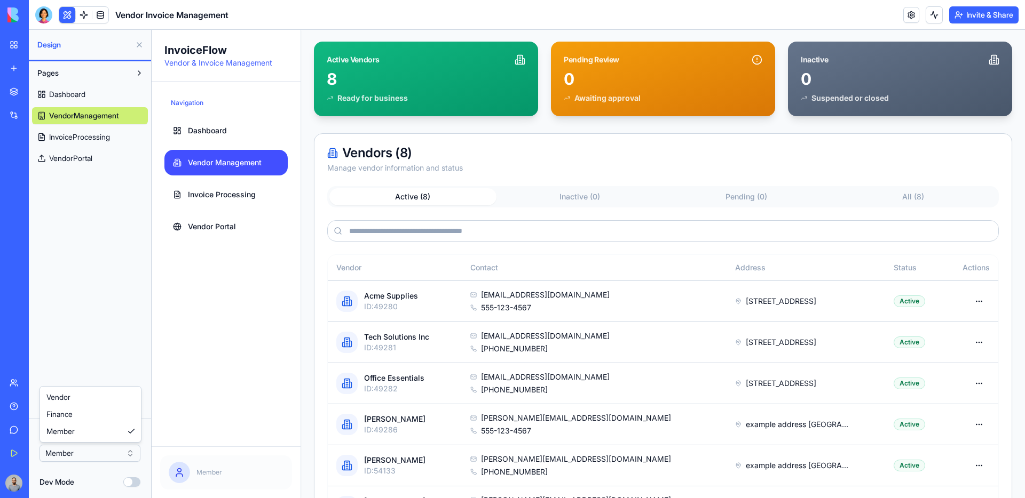
click at [77, 451] on html "BETA My Workspace New app Marketplace Integrations Recent Herbal Wellness Porta…" at bounding box center [512, 249] width 1025 height 498
click at [84, 453] on html "BETA My Workspace New app Marketplace Integrations Recent Herbal Wellness Porta…" at bounding box center [512, 249] width 1025 height 498
click at [90, 458] on html "BETA My Workspace New app Marketplace Integrations Recent Herbal Wellness Porta…" at bounding box center [512, 249] width 1025 height 498
click at [261, 192] on link "Invoice Processing" at bounding box center [225, 195] width 123 height 26
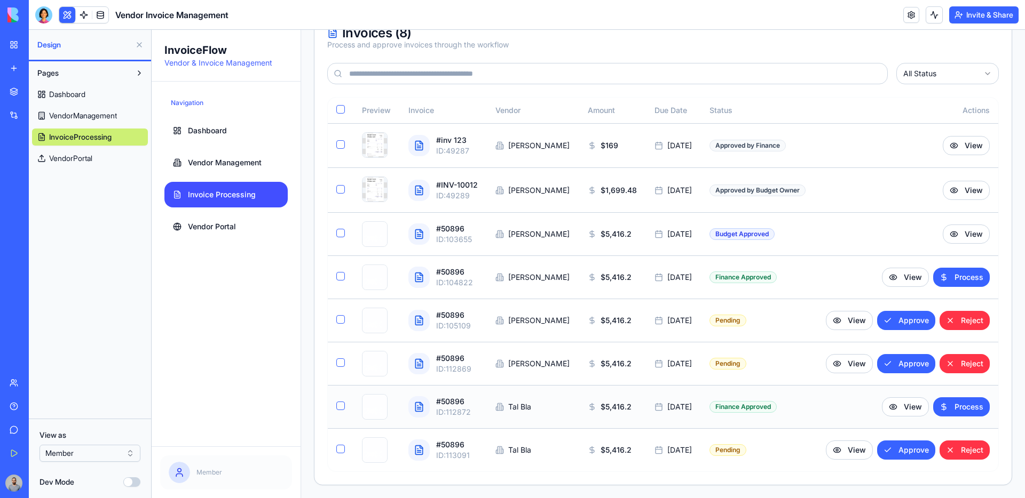
scroll to position [207, 0]
click at [901, 454] on button "Approve" at bounding box center [906, 450] width 58 height 19
click at [83, 447] on html "BETA My Workspace New app Marketplace Integrations Recent Herbal Wellness Porta…" at bounding box center [512, 249] width 1025 height 498
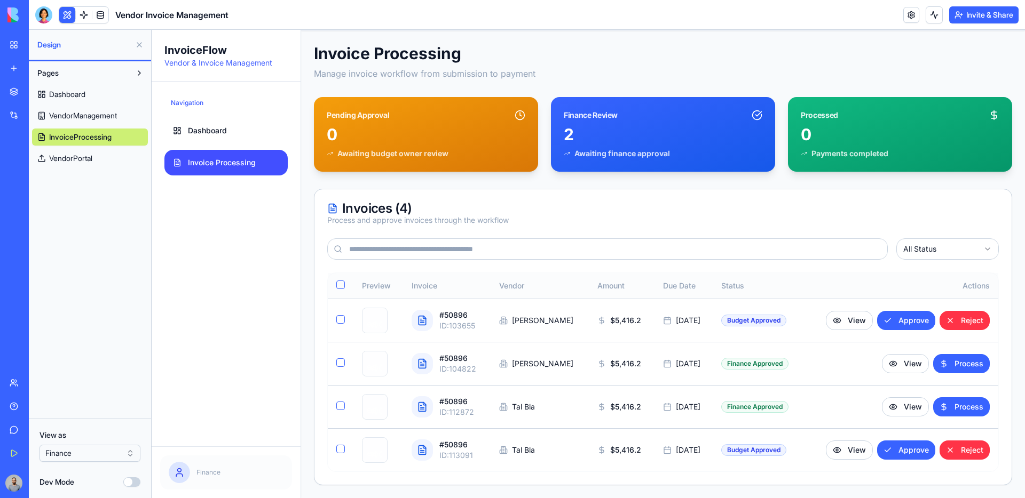
scroll to position [31, 0]
click at [910, 455] on button "Approve" at bounding box center [906, 450] width 58 height 19
click at [974, 12] on button "Invite & Share" at bounding box center [983, 14] width 69 height 17
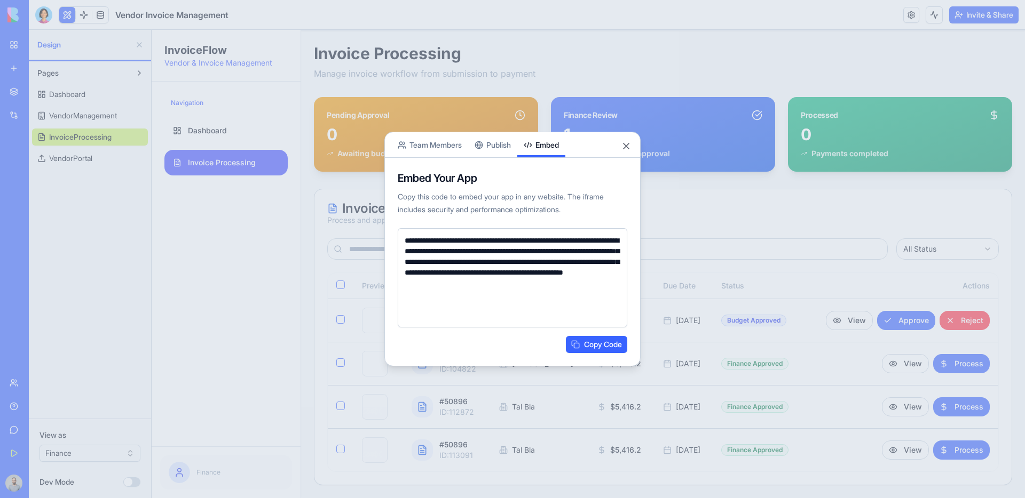
click at [550, 45] on body "**********" at bounding box center [512, 249] width 1025 height 498
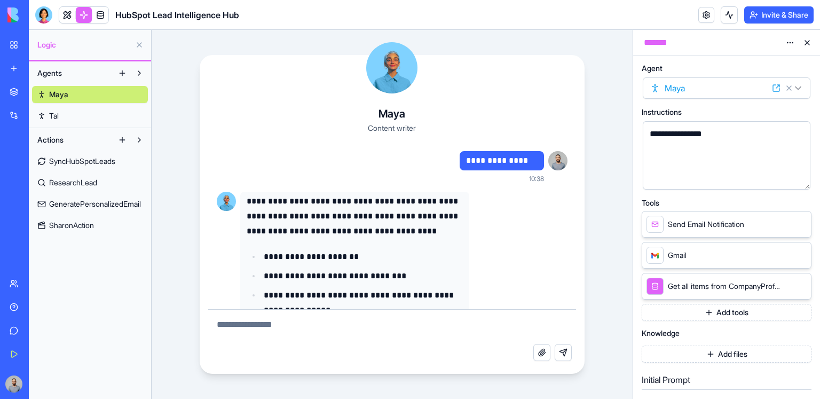
scroll to position [76, 0]
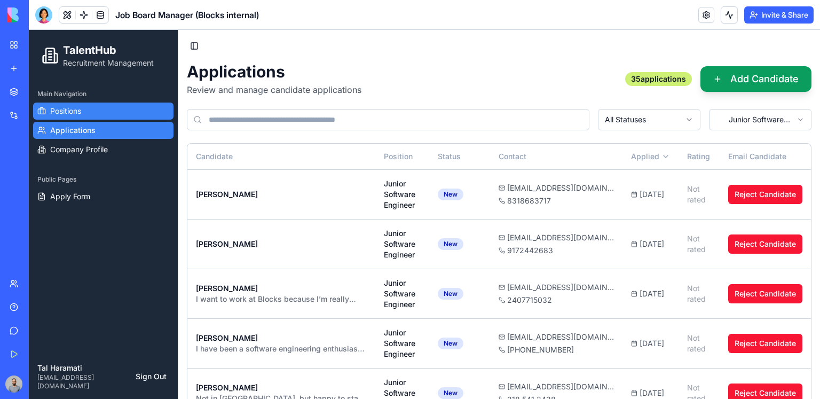
click at [91, 102] on link "Positions" at bounding box center [103, 110] width 140 height 17
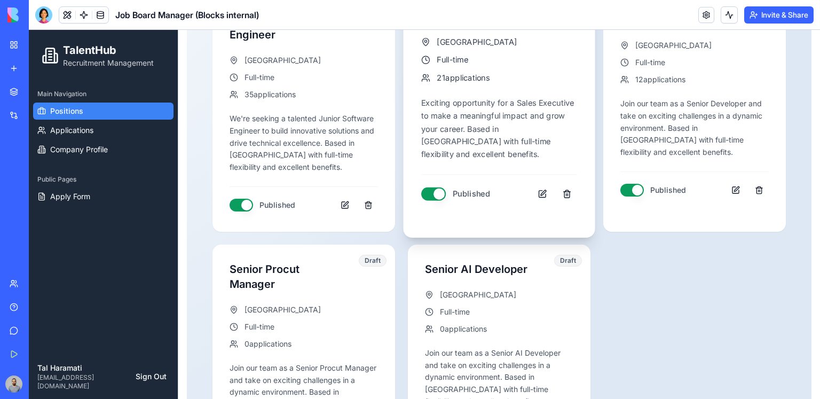
scroll to position [323, 0]
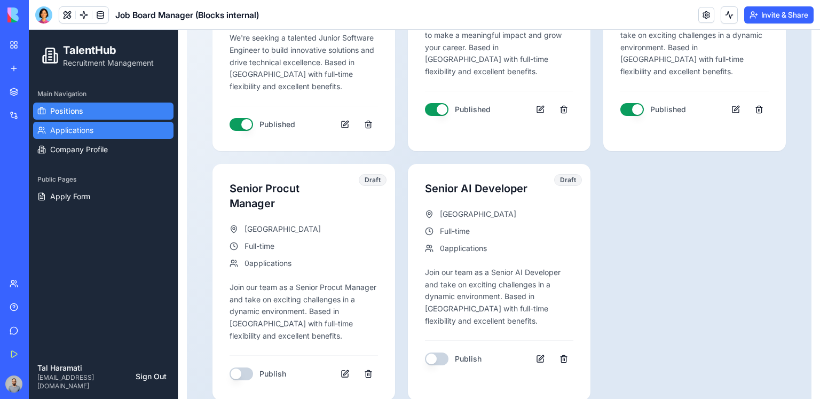
click at [118, 134] on link "Applications" at bounding box center [103, 130] width 140 height 17
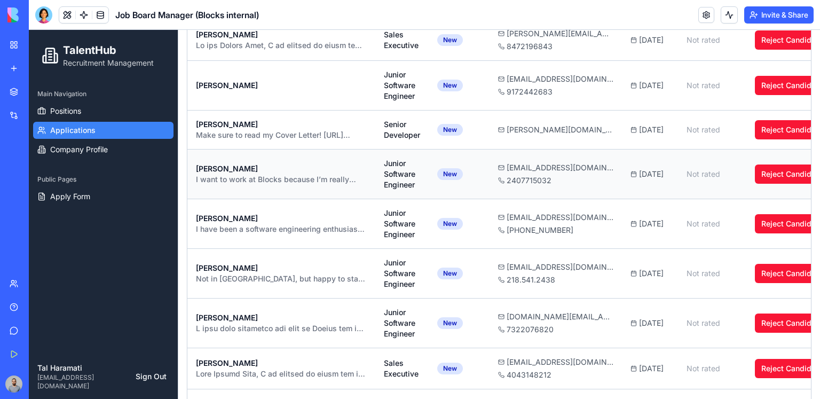
scroll to position [106, 0]
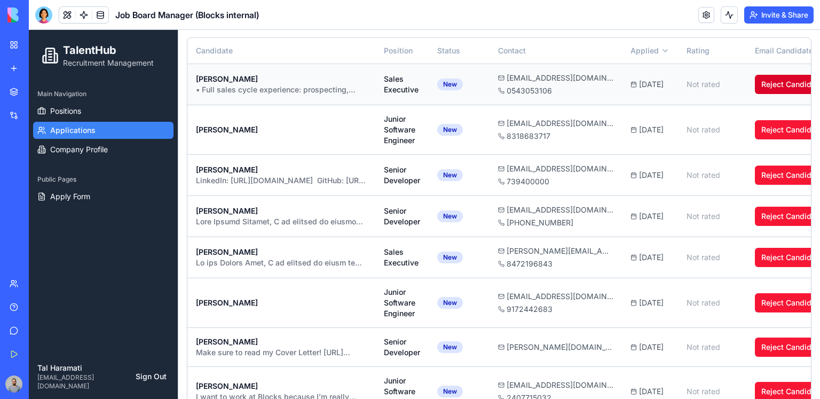
click at [788, 89] on button "Reject Candidate" at bounding box center [792, 84] width 74 height 19
click at [26, 325] on div "Give feedback" at bounding box center [33, 330] width 14 height 11
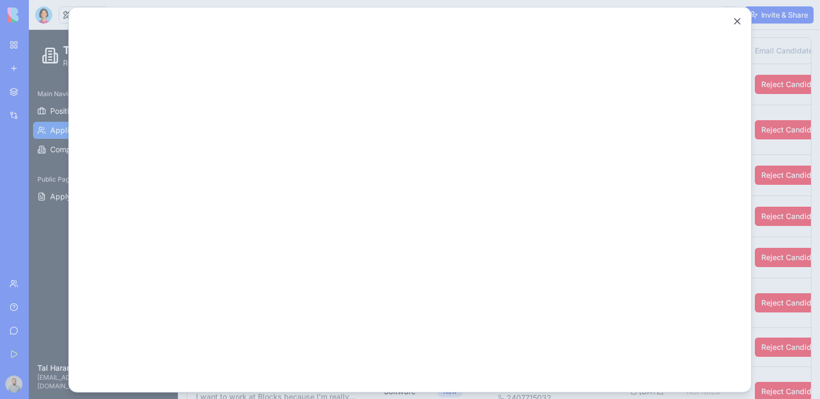
scroll to position [0, 0]
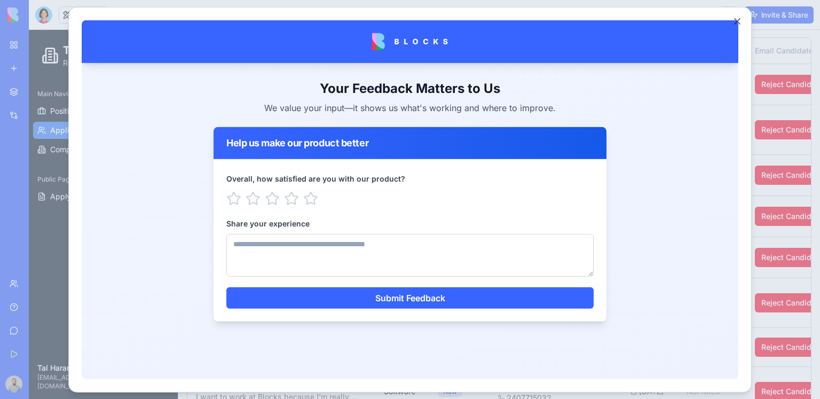
click at [797, 176] on div at bounding box center [410, 199] width 820 height 399
